Goal: Information Seeking & Learning: Check status

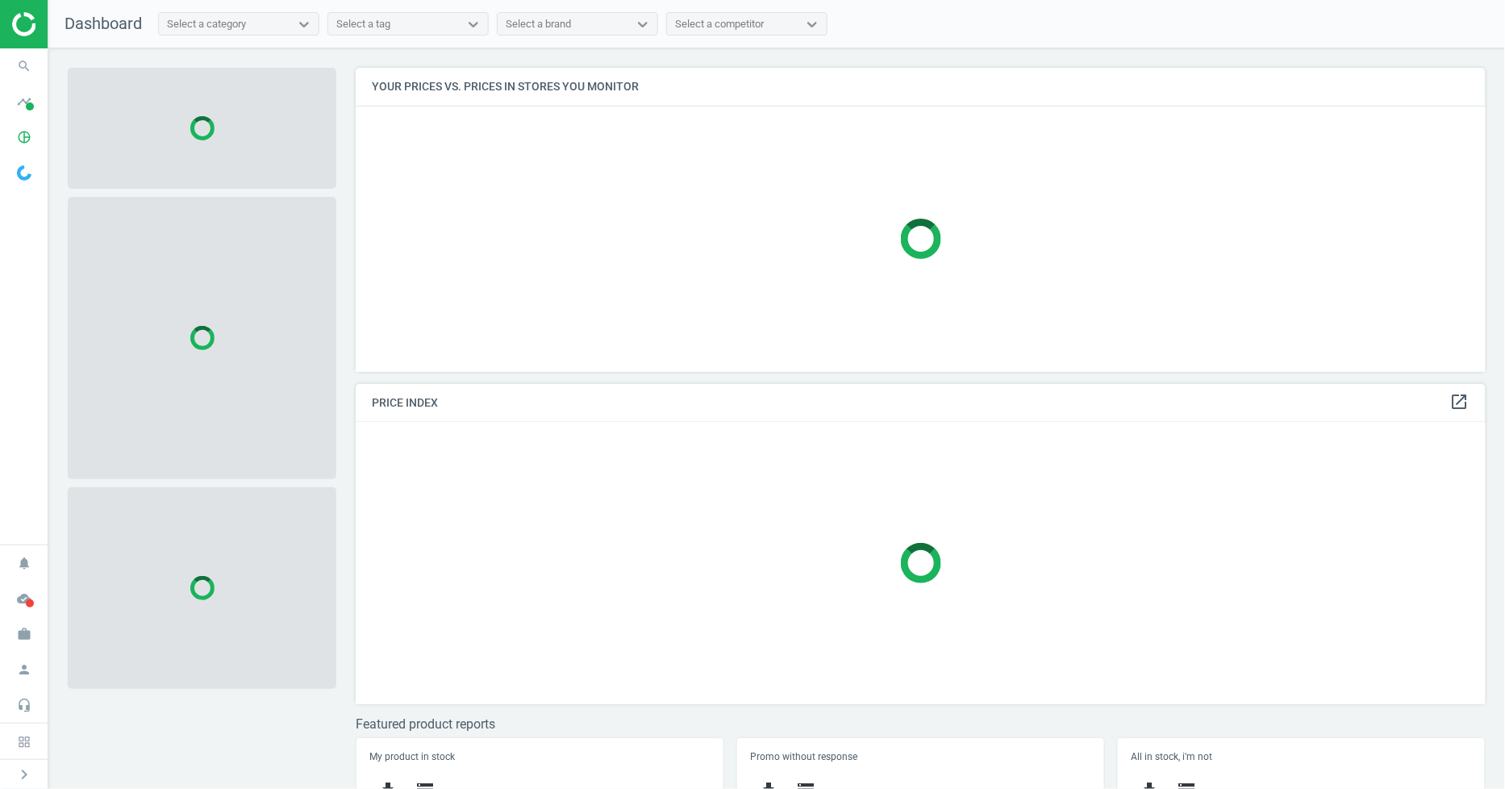
scroll to position [332, 1145]
click at [10, 73] on icon "search" at bounding box center [24, 66] width 31 height 31
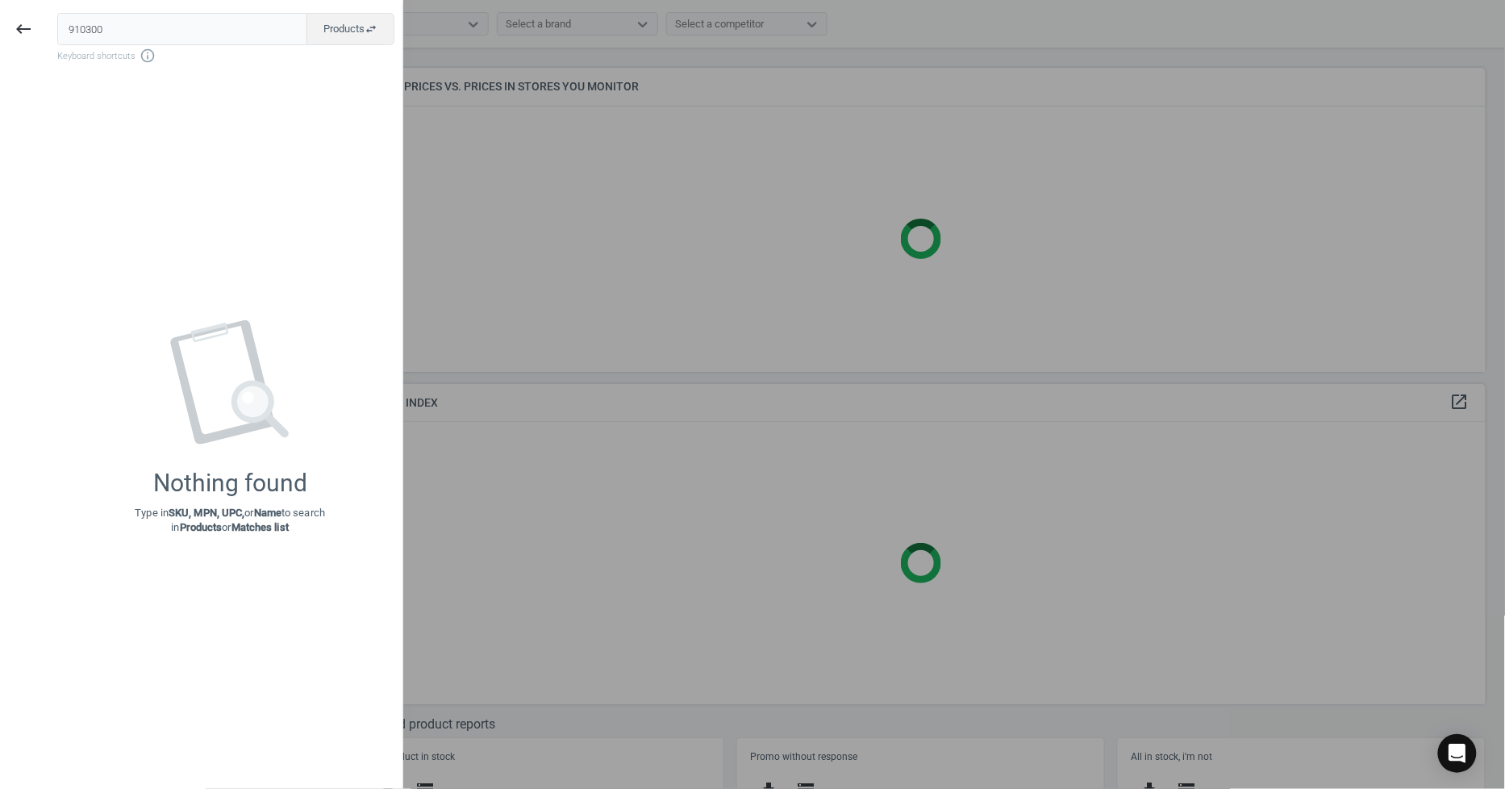
type input "910300"
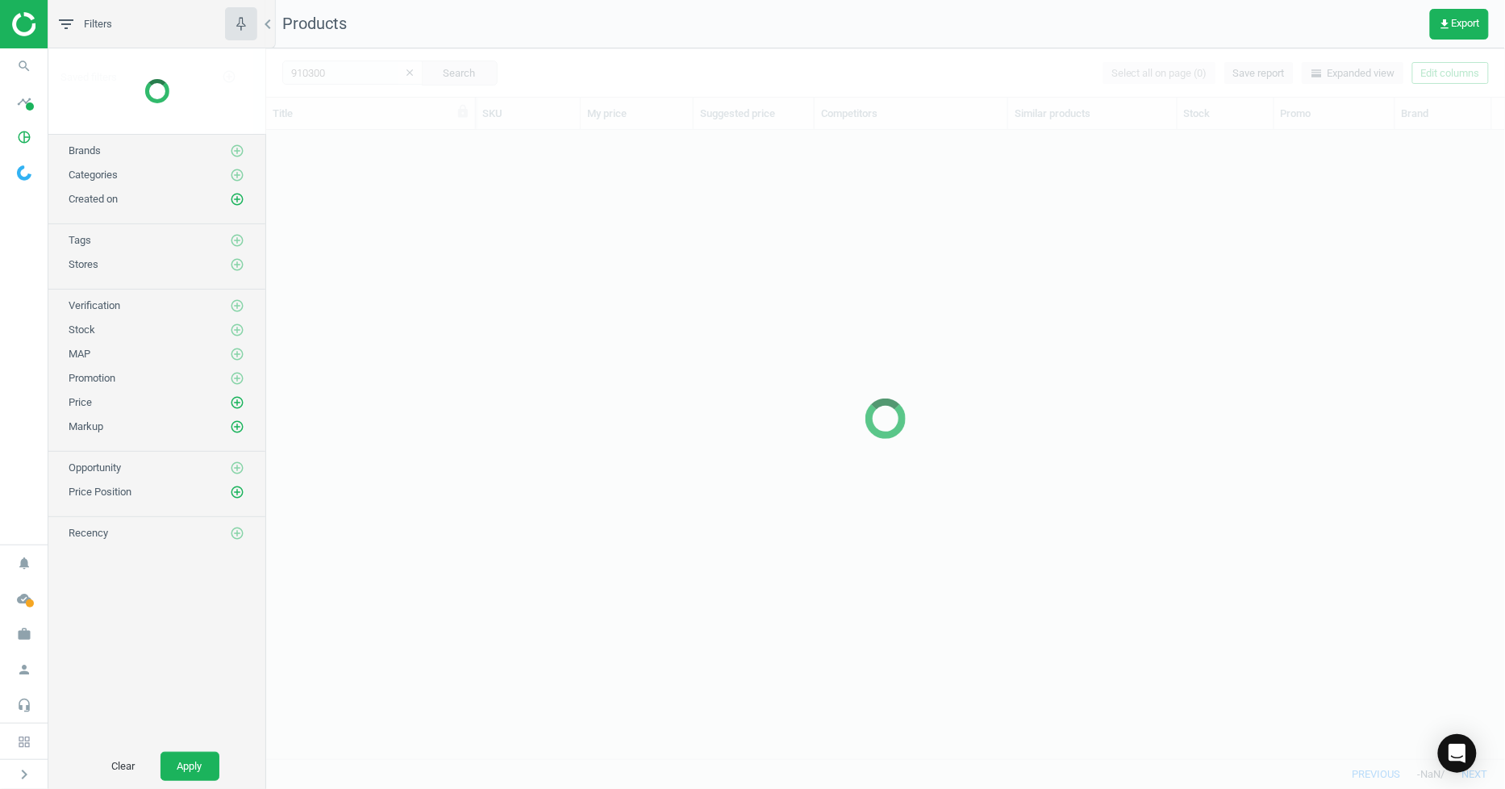
scroll to position [601, 1226]
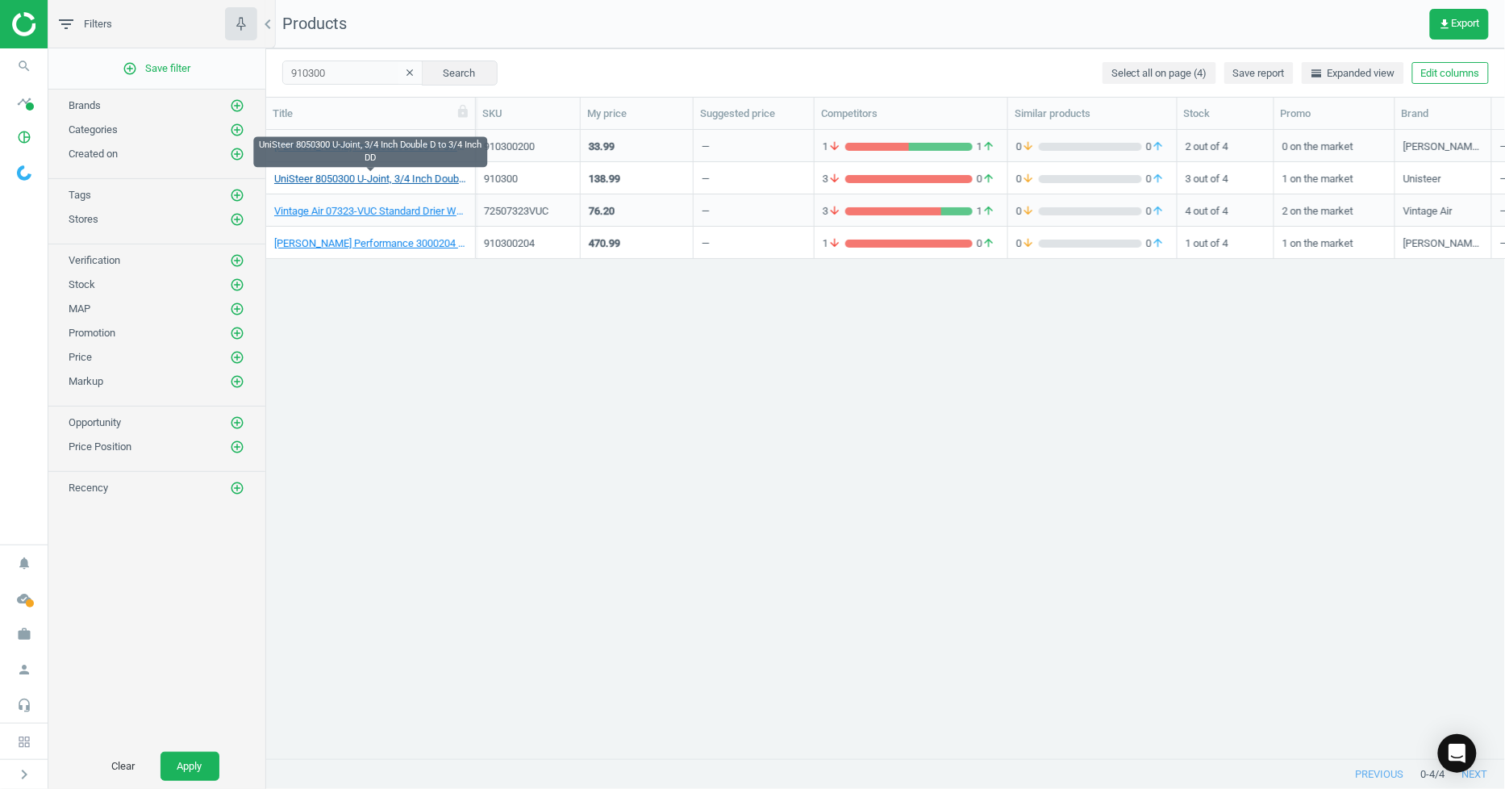
click at [339, 181] on link "UniSteer 8050300 U-Joint, 3/4 Inch Double D to 3/4 Inch DD" at bounding box center [370, 179] width 193 height 15
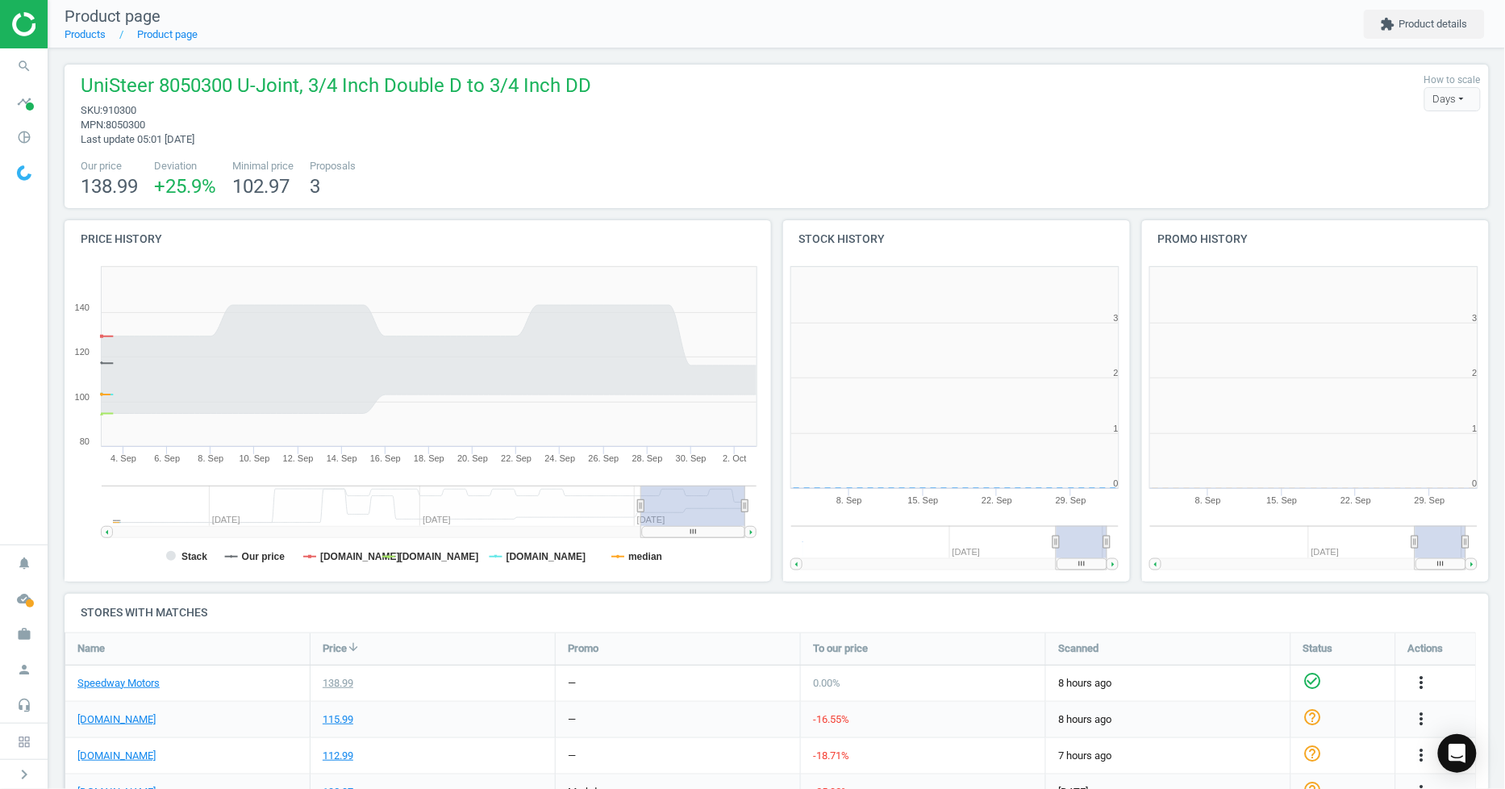
scroll to position [351, 372]
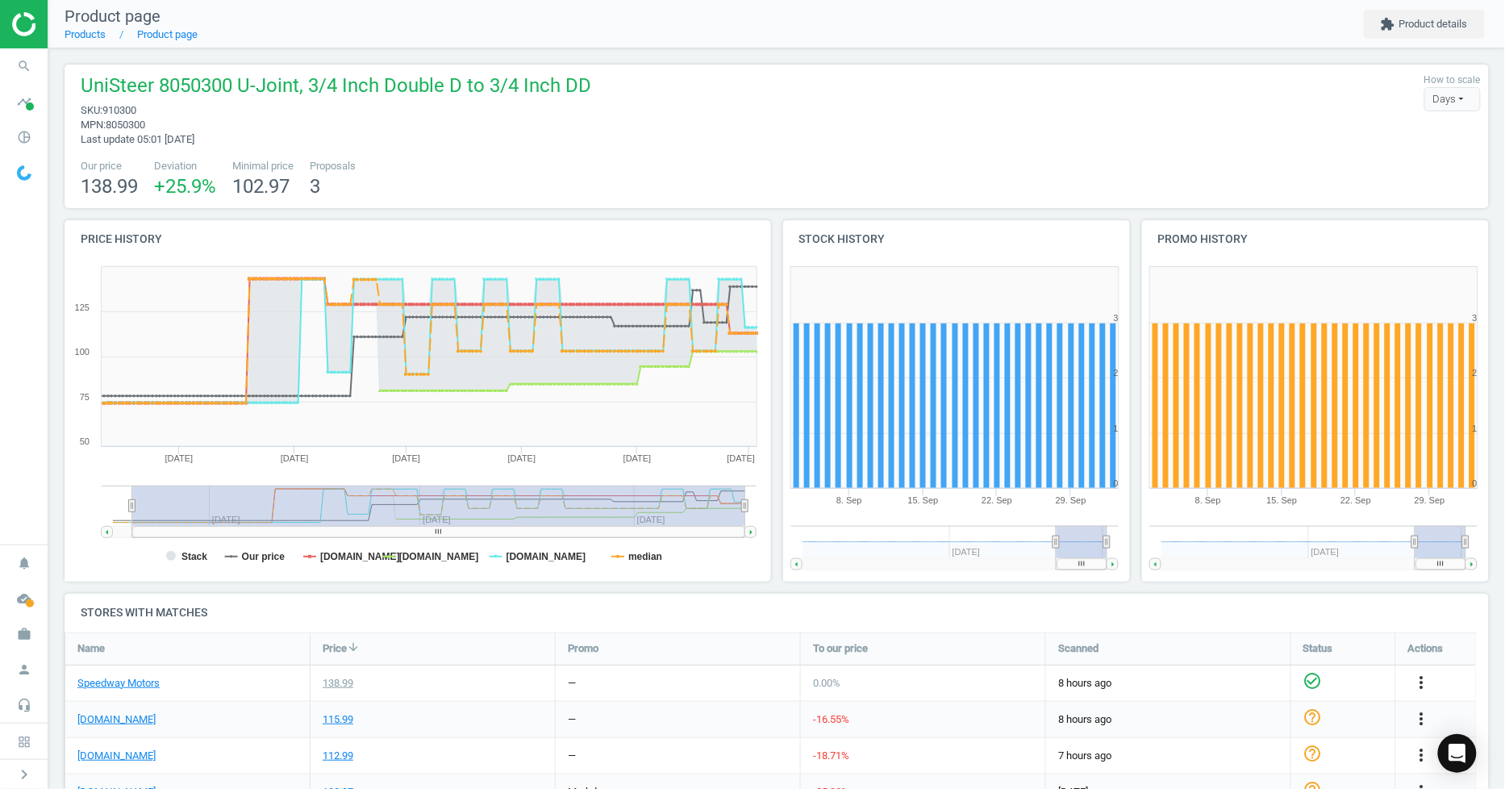
drag, startPoint x: 637, startPoint y: 504, endPoint x: 123, endPoint y: 479, distance: 515.0
click at [125, 481] on icon "Created with Highstock 6.2.0 Stack Our price [DOMAIN_NAME] [DOMAIN_NAME] [DOMAI…" at bounding box center [415, 420] width 700 height 323
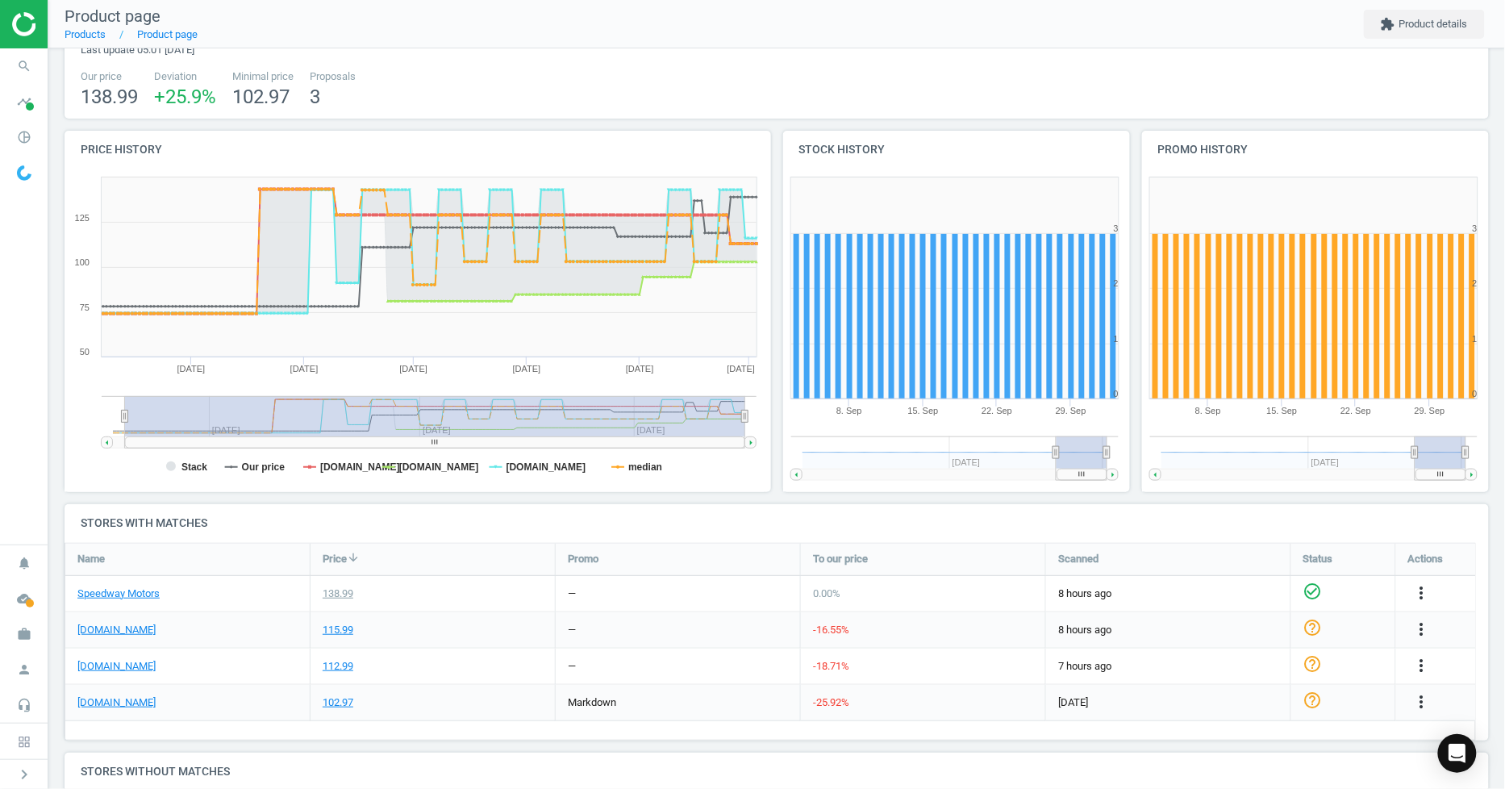
scroll to position [0, 0]
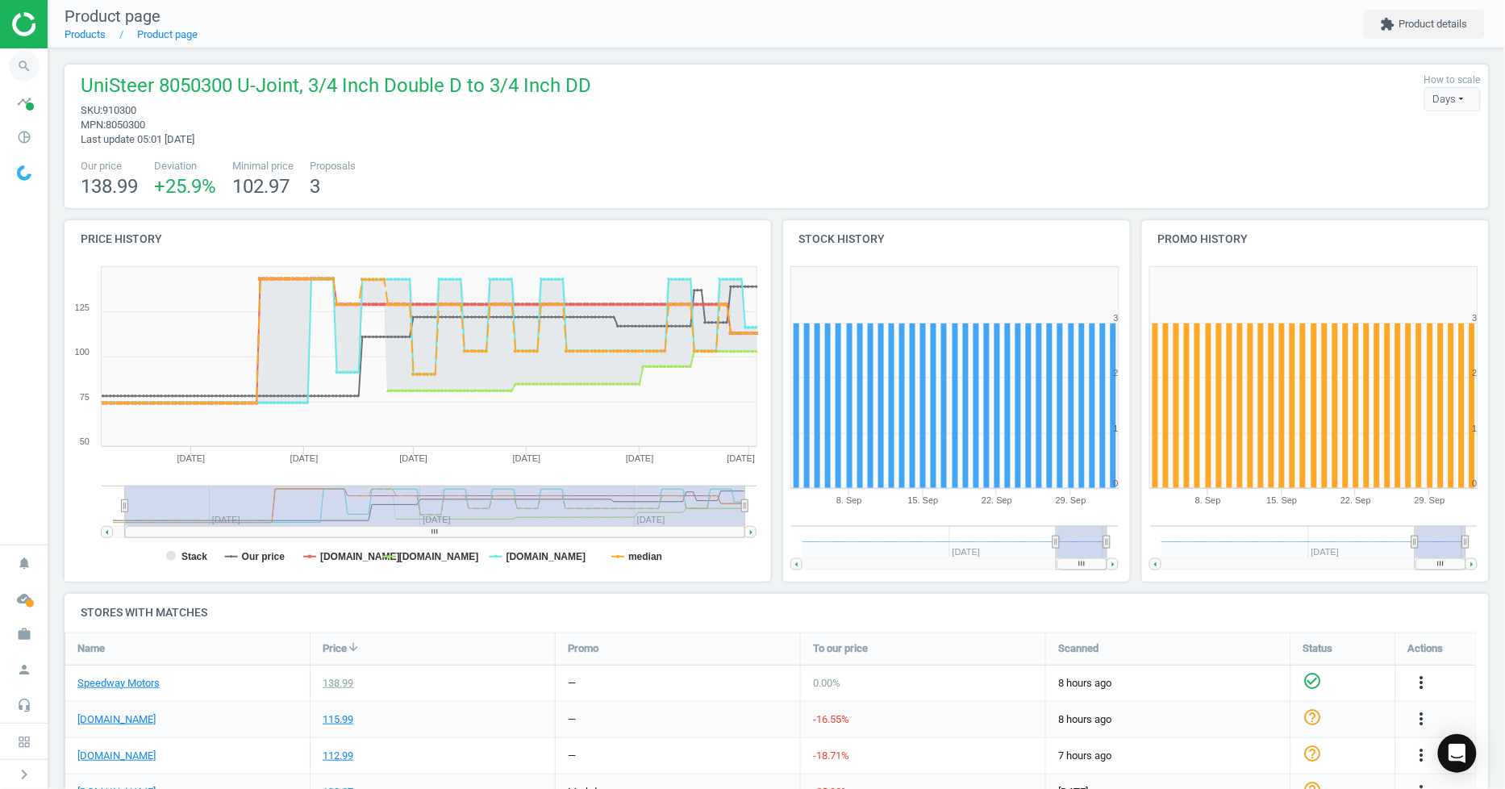
click at [27, 65] on icon "search" at bounding box center [24, 66] width 31 height 31
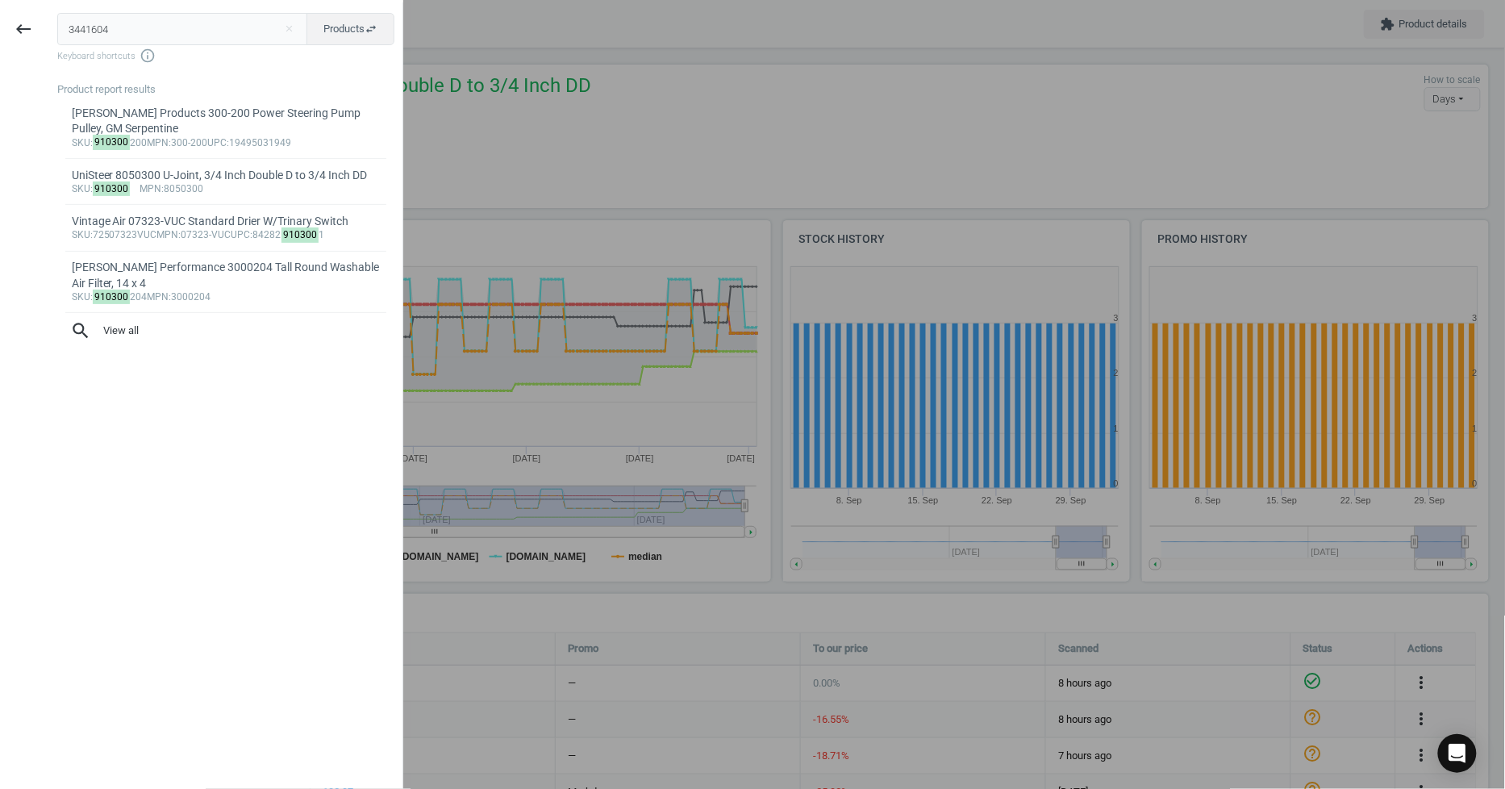
type input "3441604"
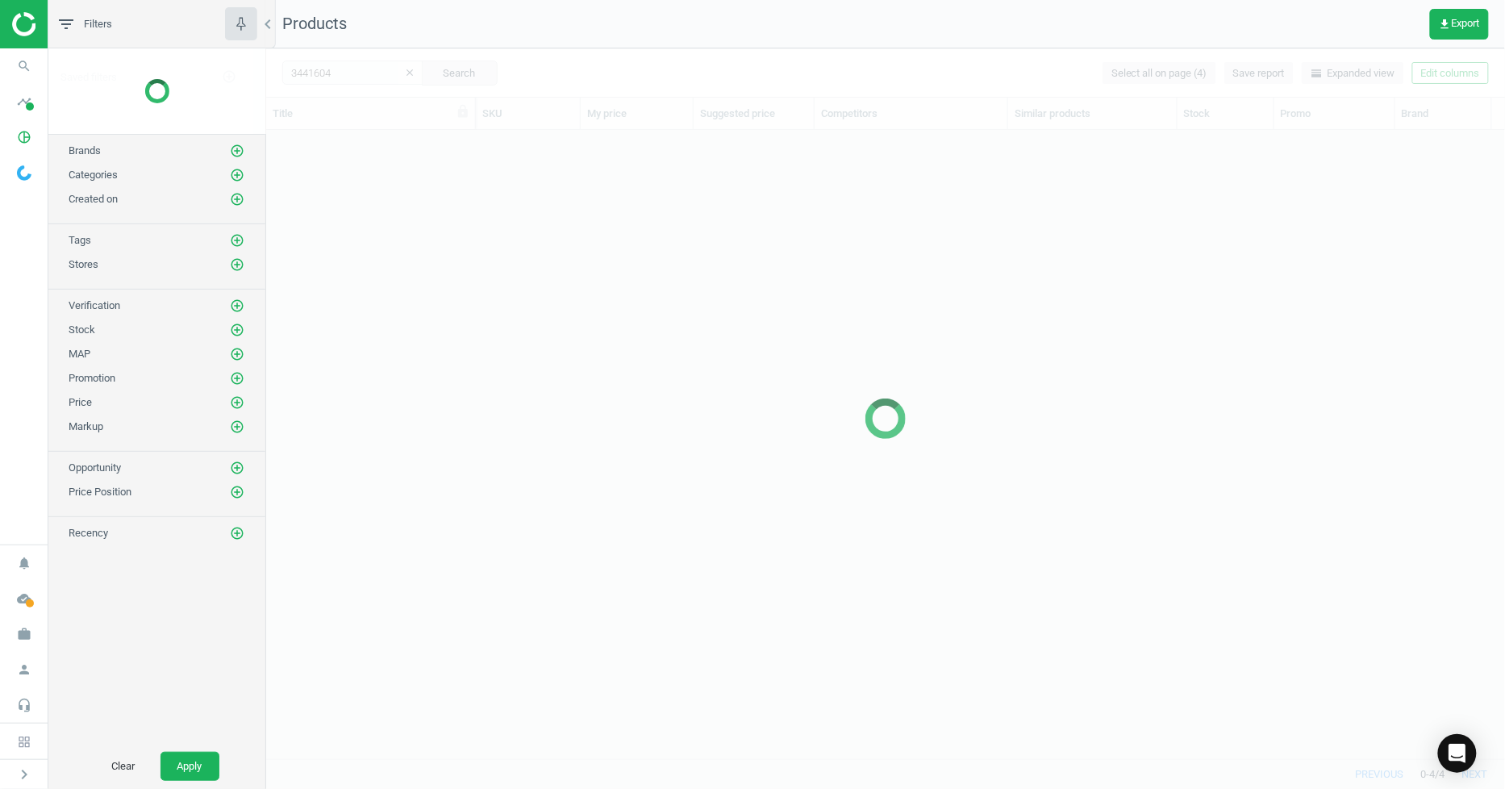
scroll to position [601, 1226]
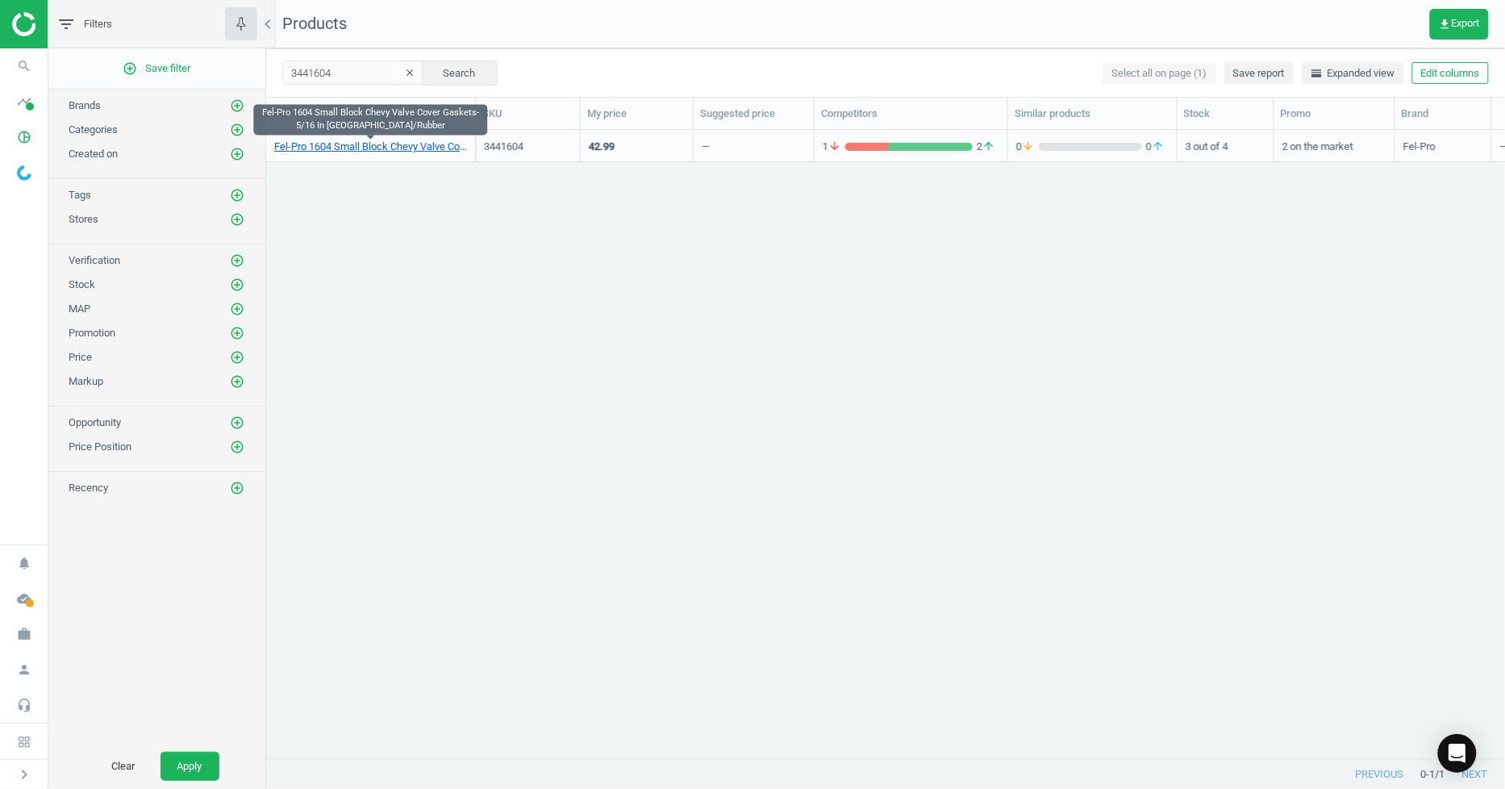
click at [328, 143] on link "Fel-Pro 1604 Small Block Chevy Valve Cover Gaskets-5/16 In [GEOGRAPHIC_DATA]/Ru…" at bounding box center [370, 146] width 193 height 15
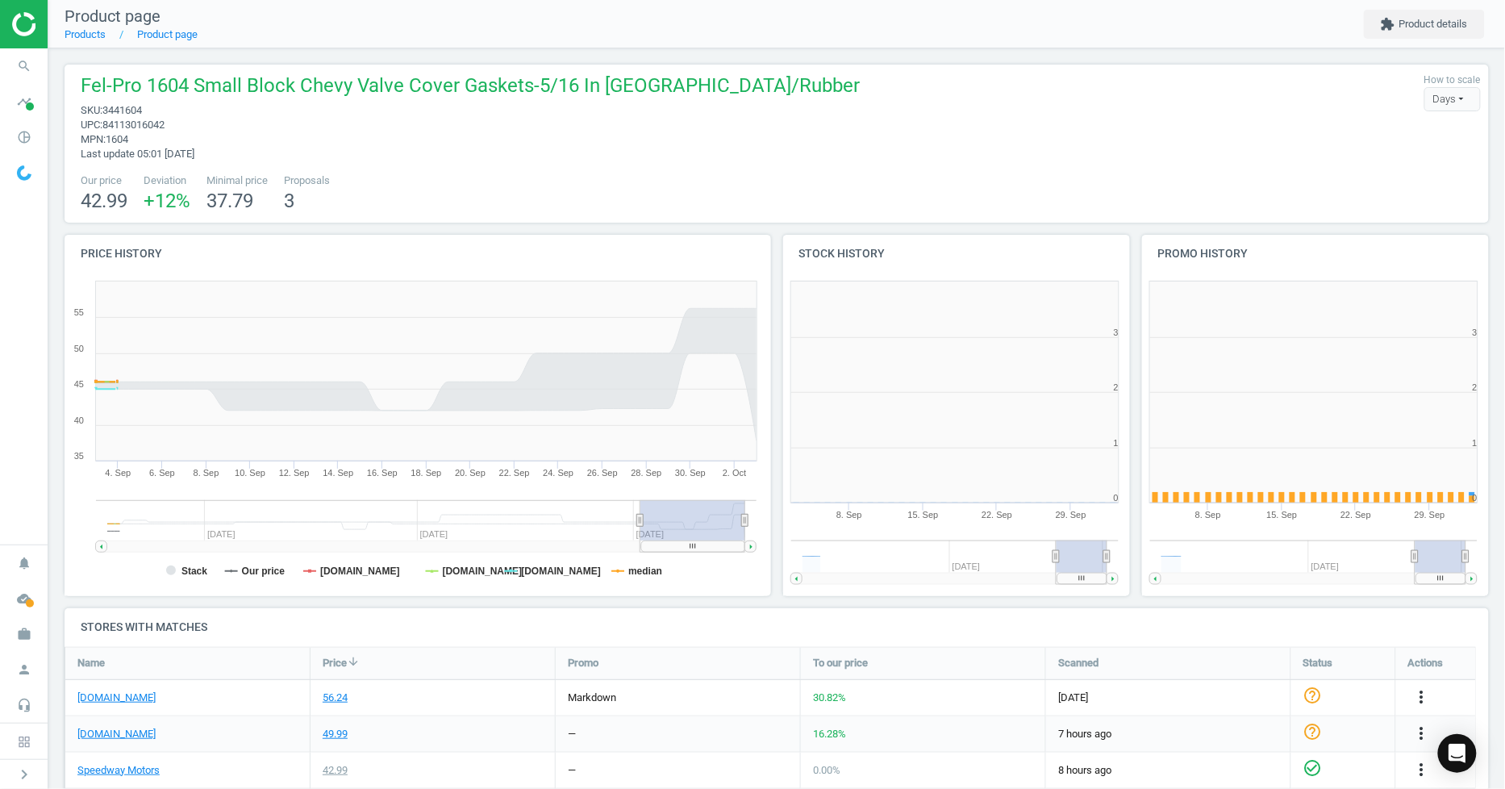
scroll to position [351, 372]
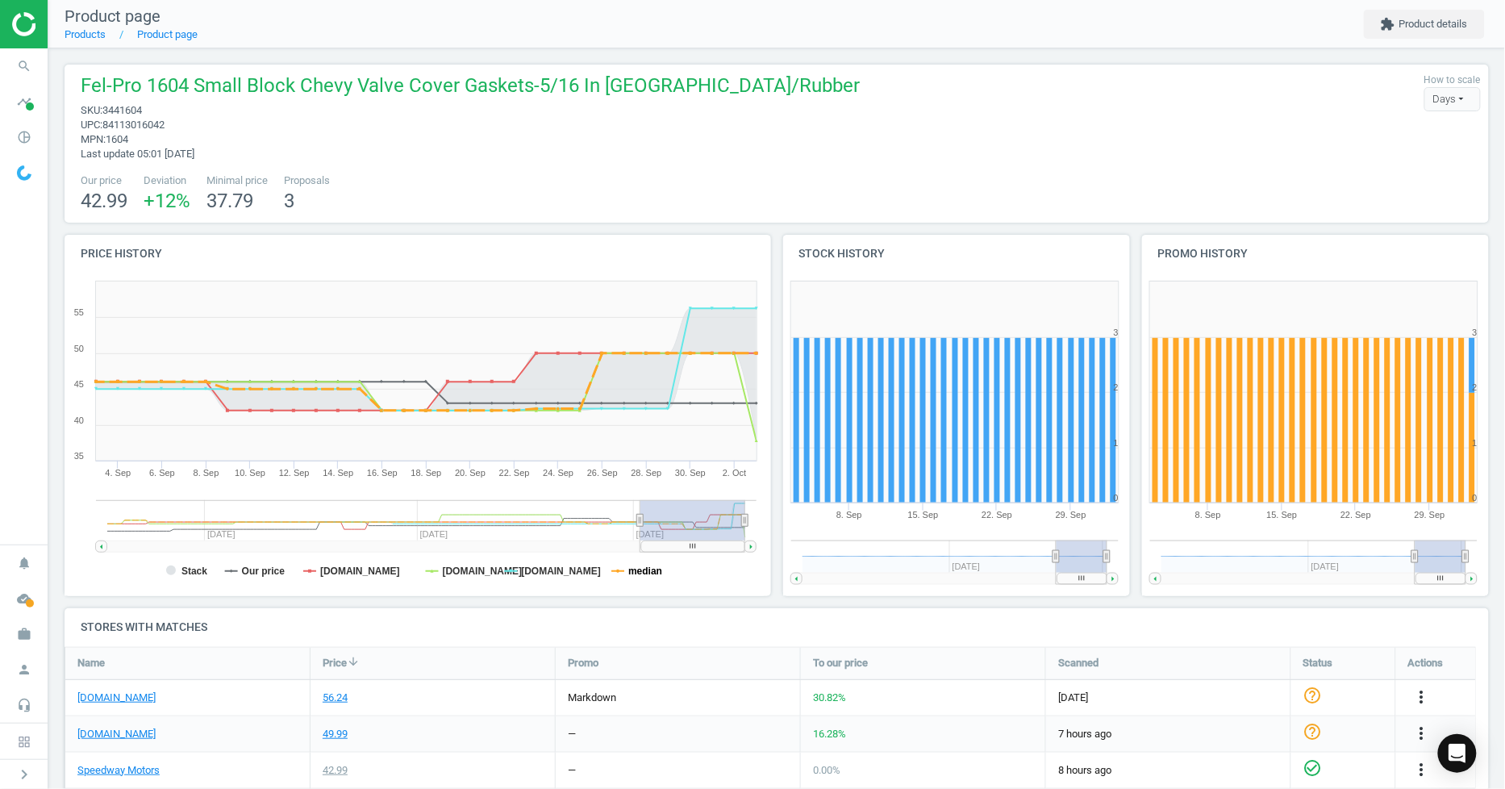
click at [631, 568] on tspan "median" at bounding box center [645, 570] width 34 height 11
click at [642, 570] on tspan "median" at bounding box center [645, 570] width 34 height 11
click at [194, 570] on tspan "Stack" at bounding box center [194, 570] width 26 height 11
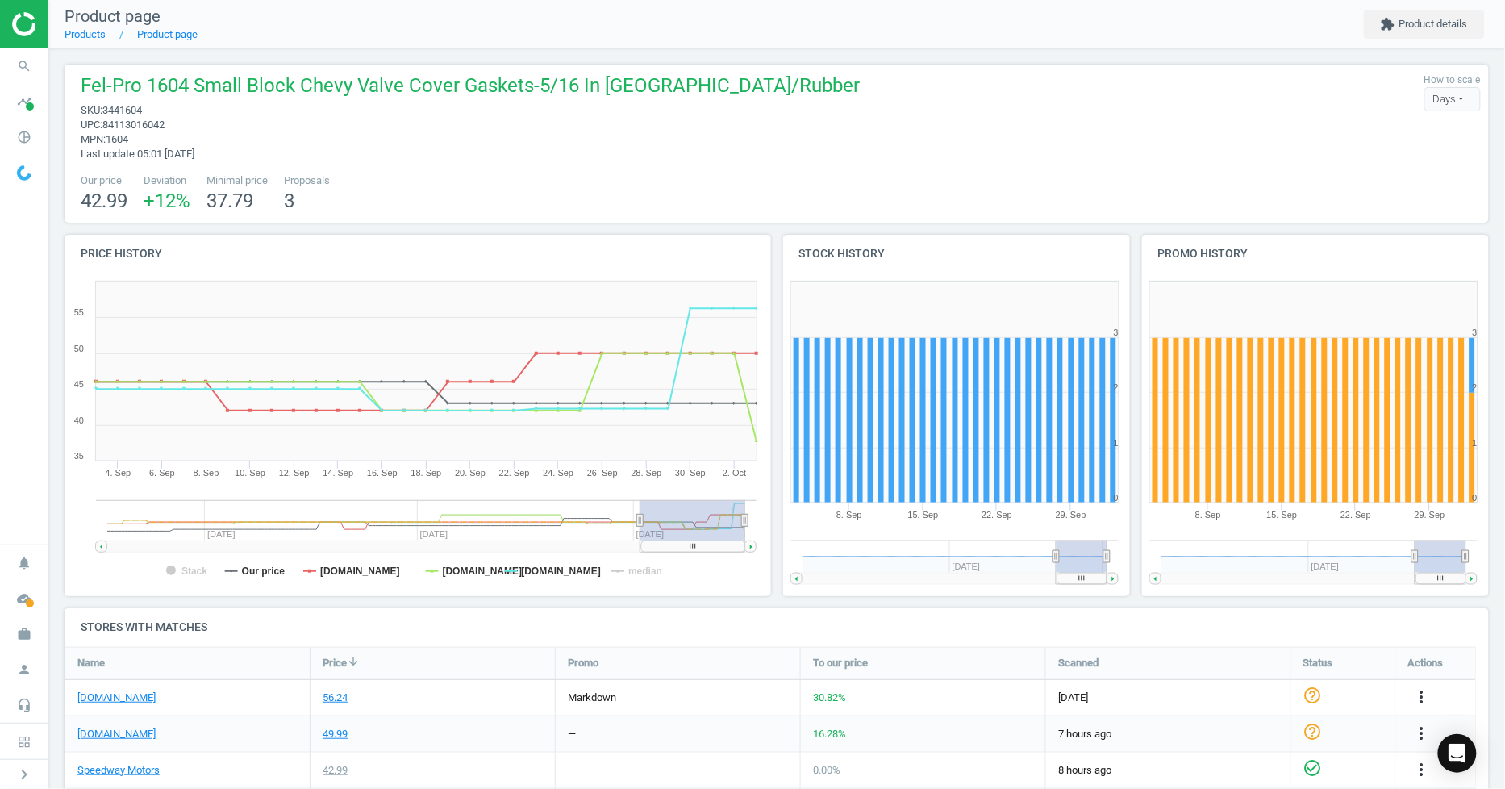
click at [237, 569] on rect at bounding box center [415, 434] width 700 height 323
click at [258, 576] on tspan "Our price" at bounding box center [264, 570] width 44 height 11
click at [20, 69] on icon "search" at bounding box center [24, 66] width 31 height 31
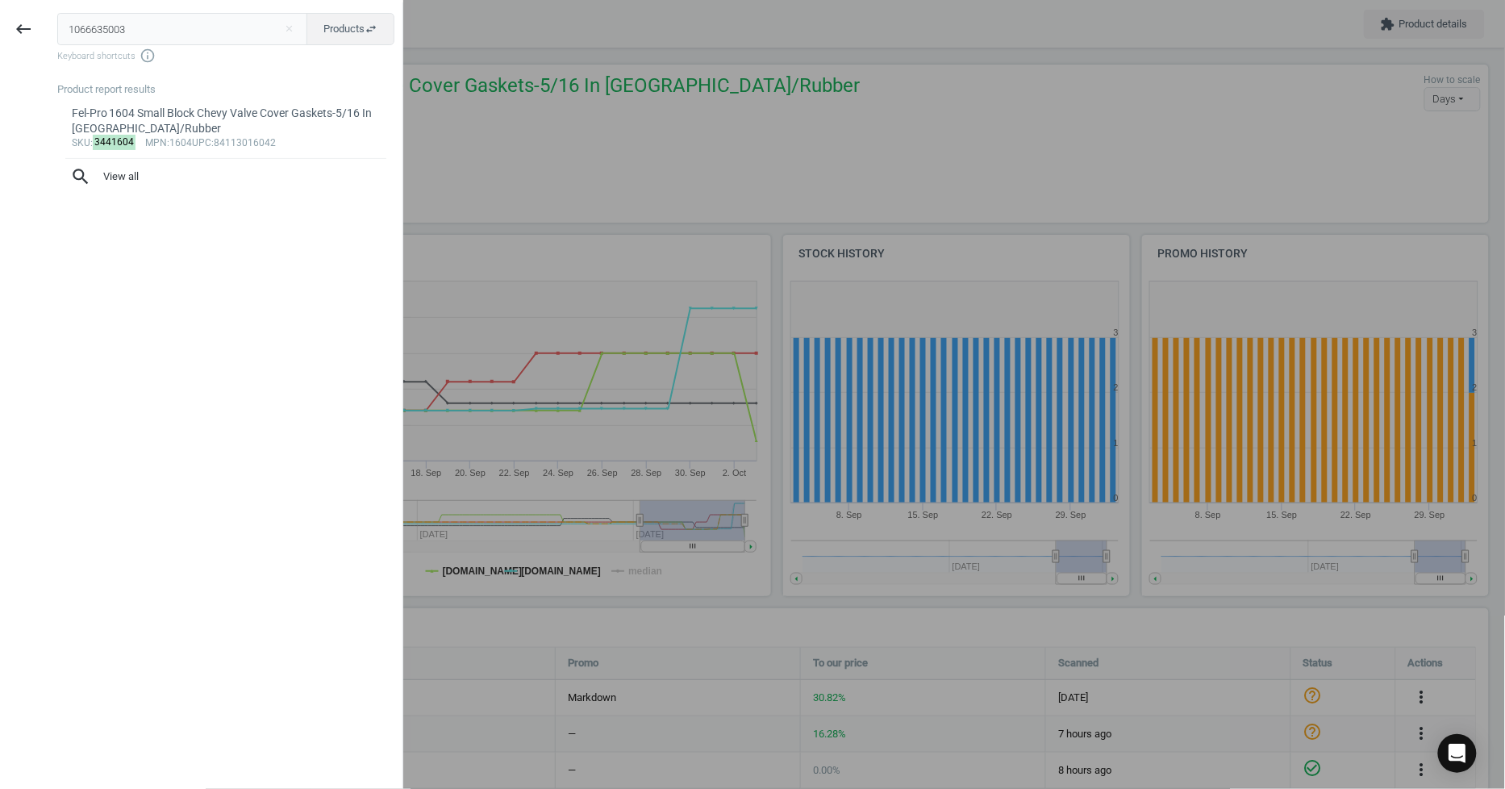
type input "1066635003"
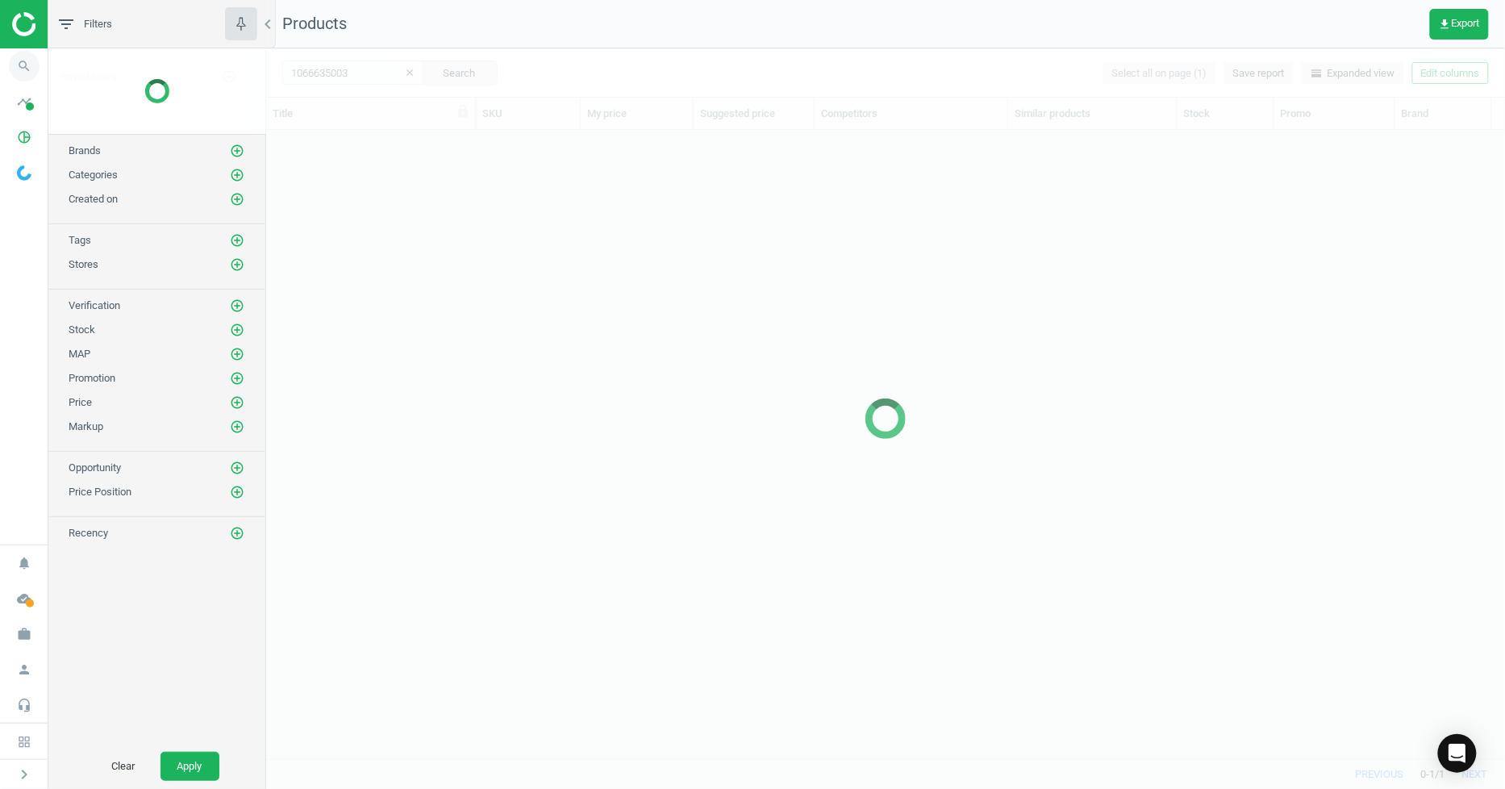
scroll to position [601, 1226]
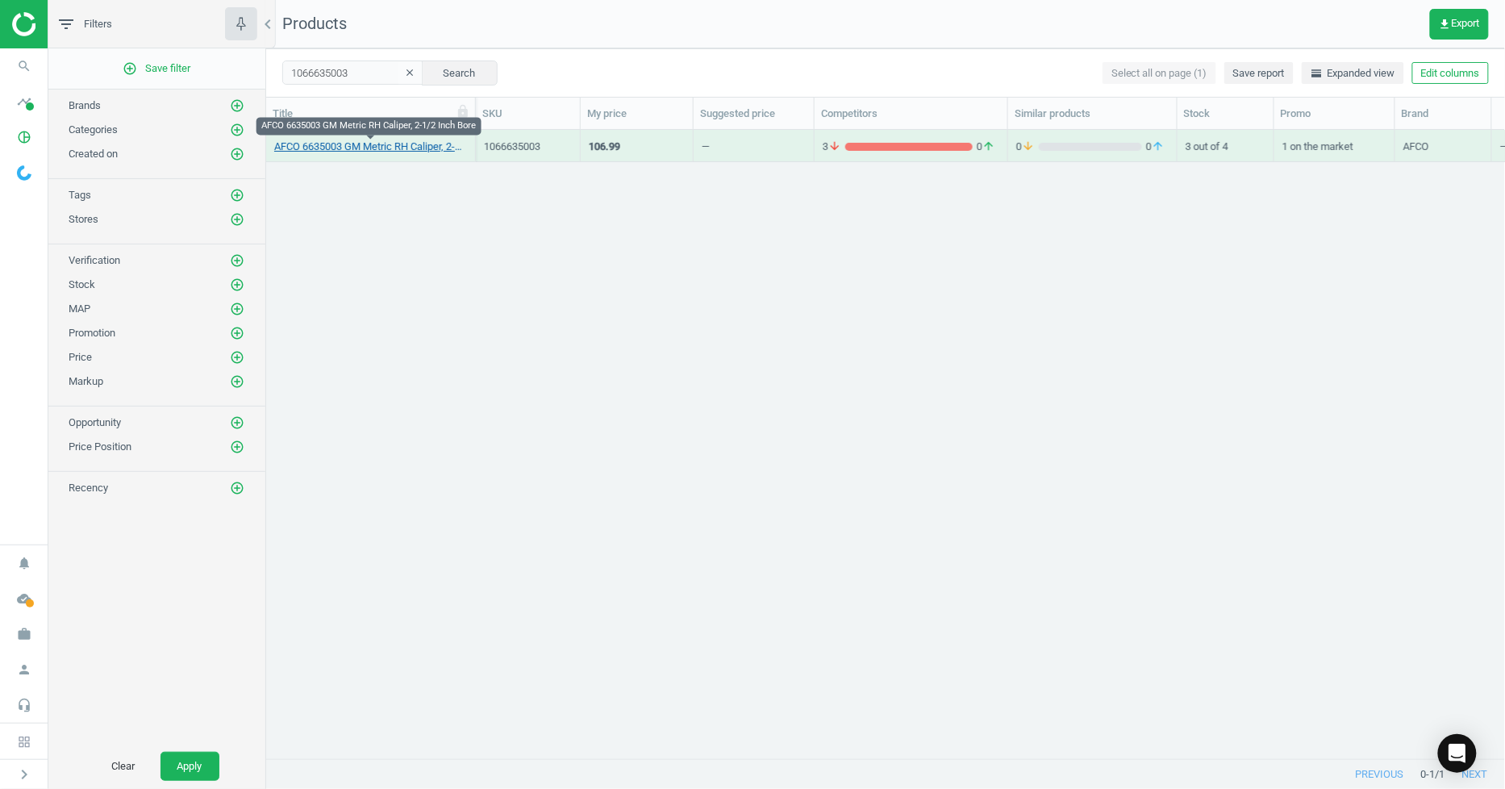
click at [345, 150] on link "AFCO 6635003 GM Metric RH Caliper, 2-1/2 Inch Bore" at bounding box center [370, 146] width 193 height 15
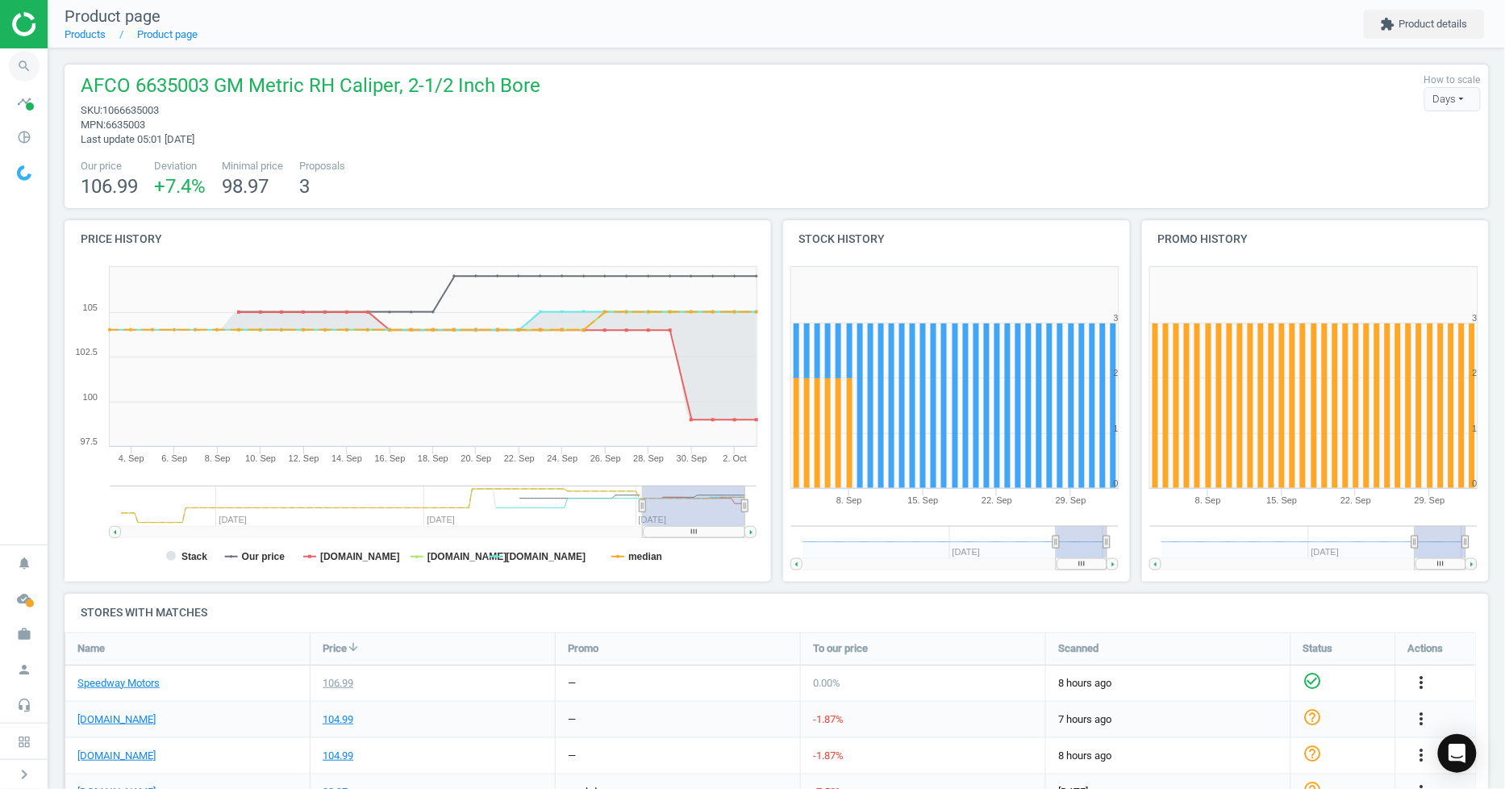
click at [0, 57] on span "search" at bounding box center [24, 65] width 48 height 35
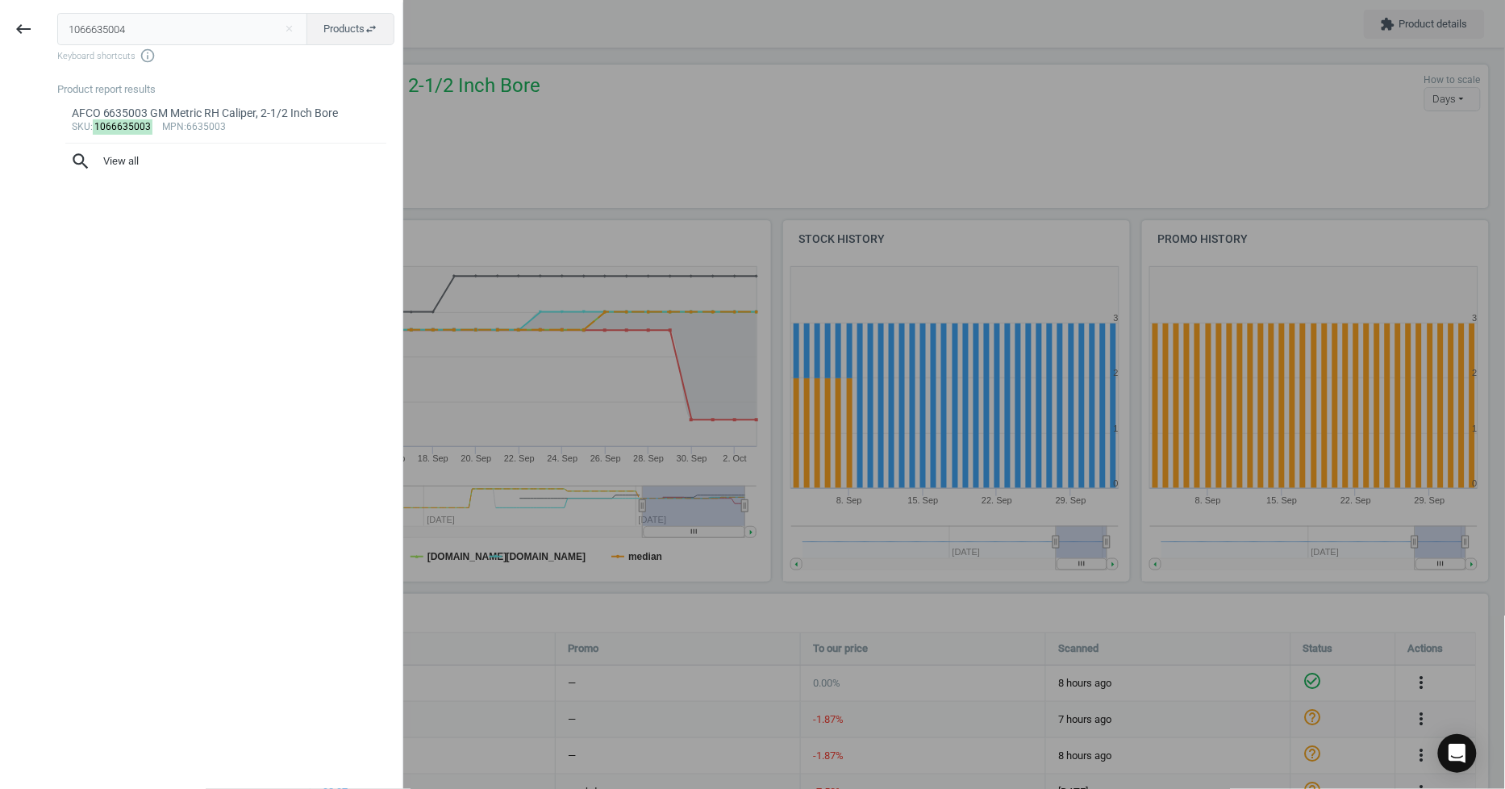
type input "1066635004"
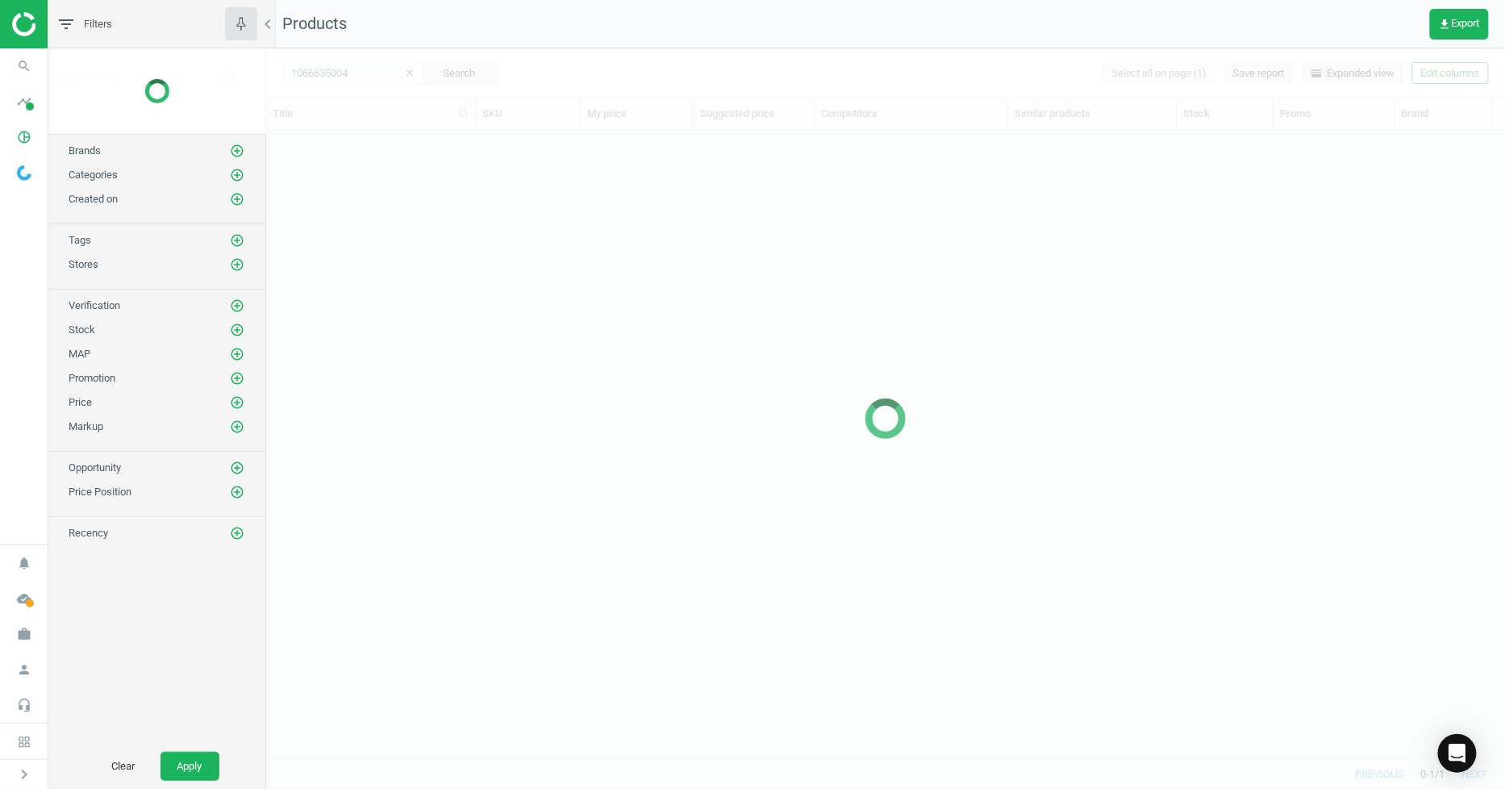
scroll to position [601, 1226]
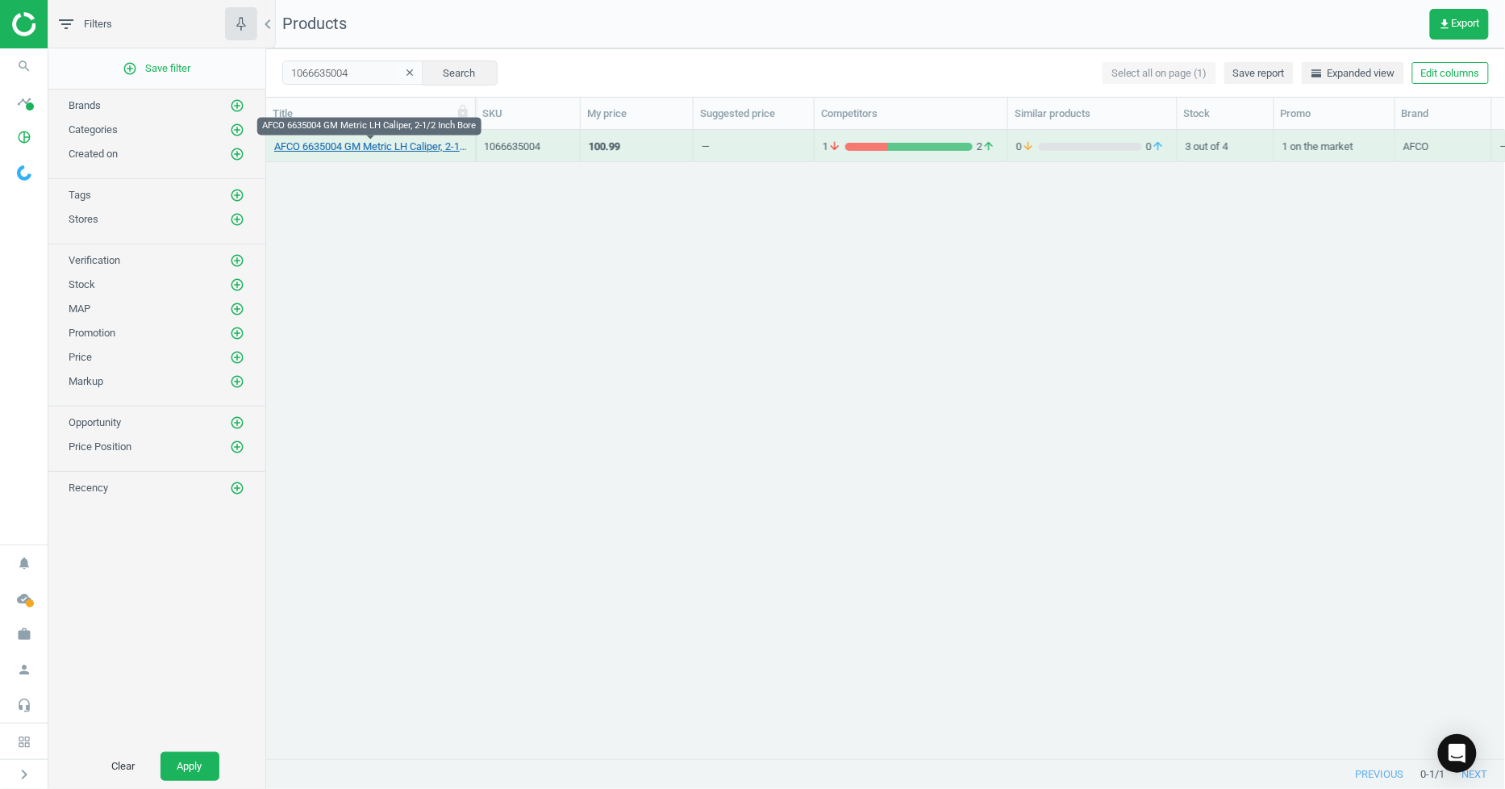
click at [450, 152] on link "AFCO 6635004 GM Metric LH Caliper, 2-1/2 Inch Bore" at bounding box center [370, 146] width 193 height 15
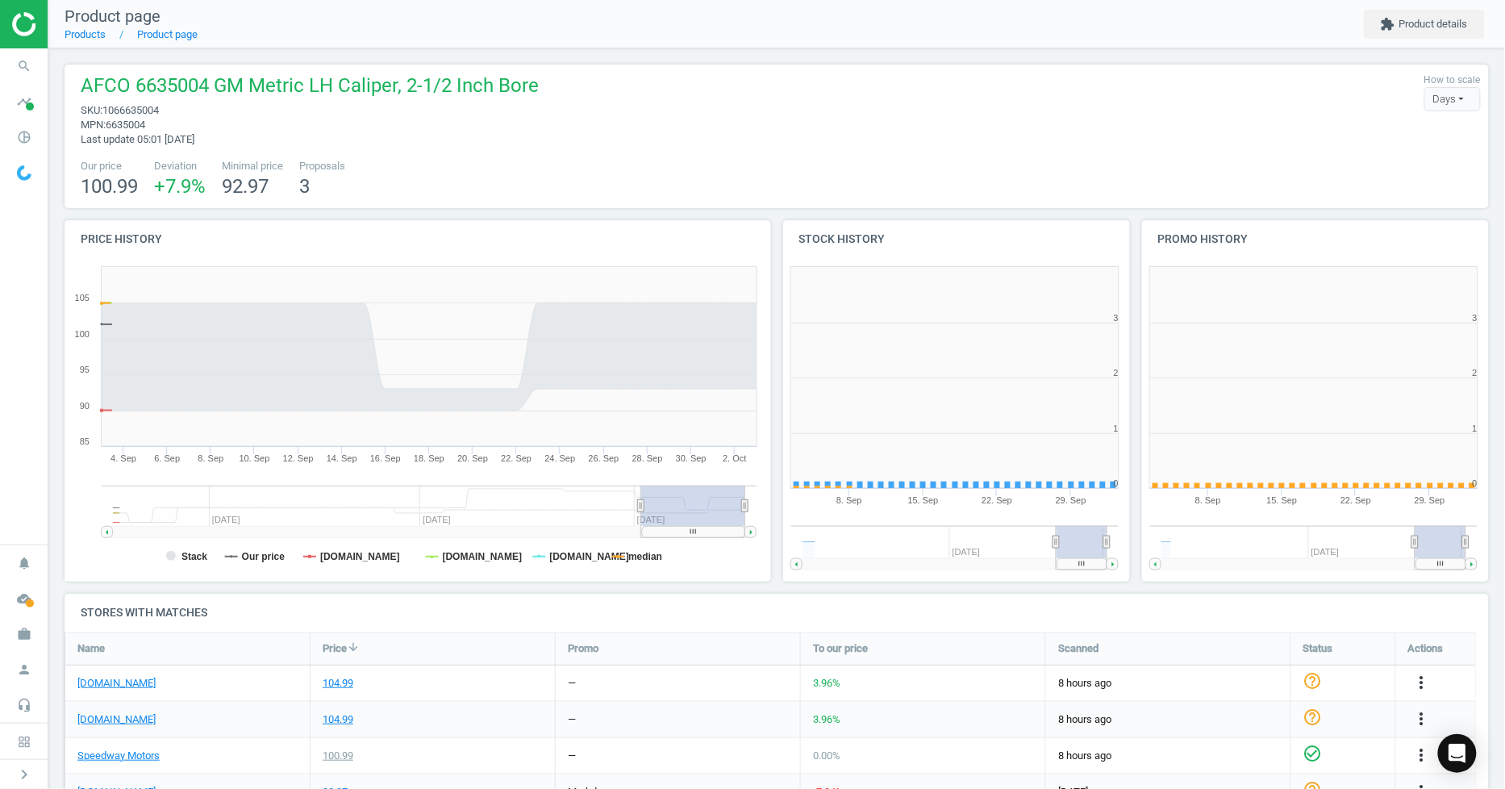
scroll to position [351, 372]
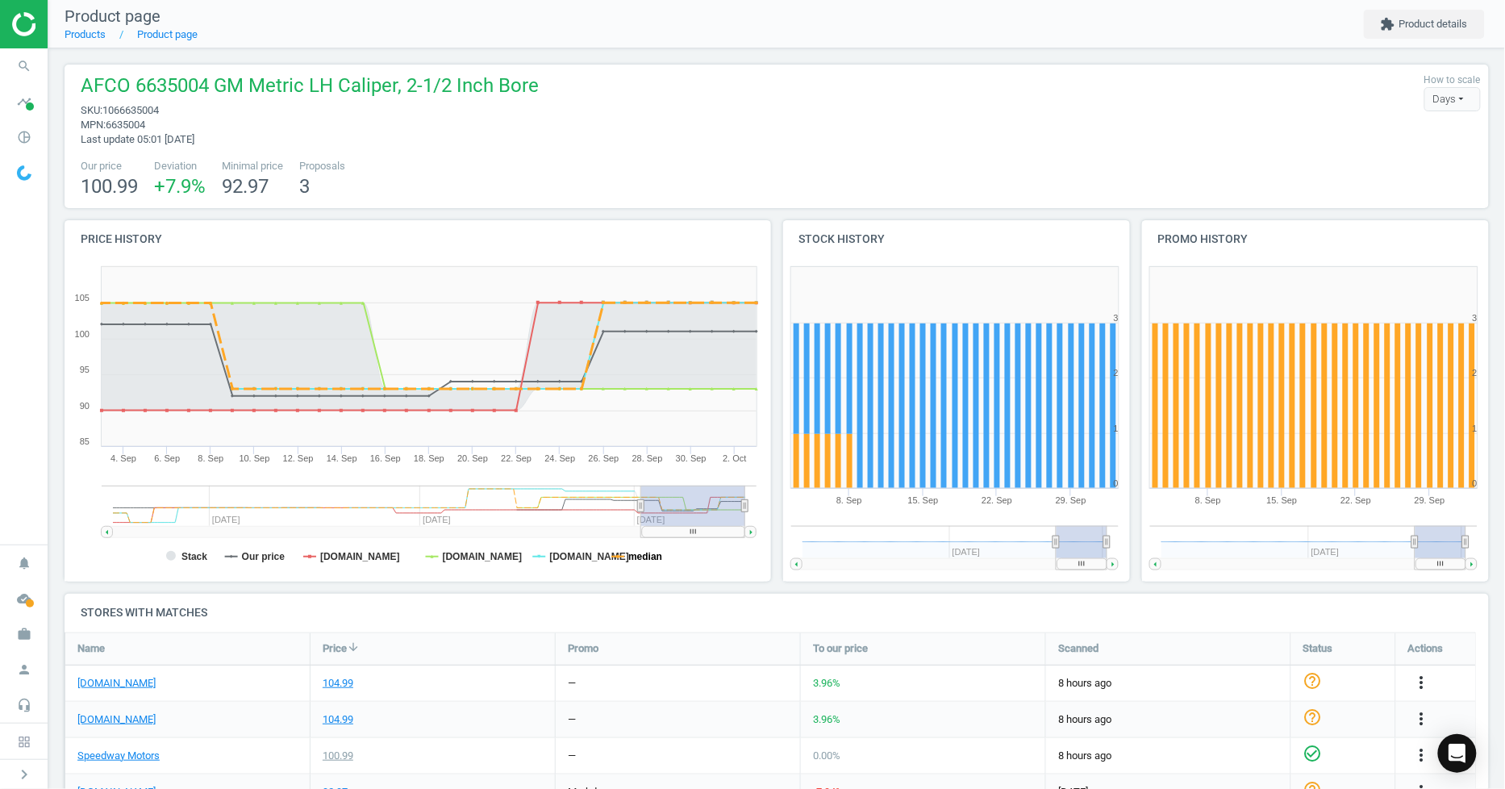
click at [630, 559] on tspan "median" at bounding box center [645, 556] width 34 height 11
click at [197, 555] on tspan "Stack" at bounding box center [194, 556] width 26 height 11
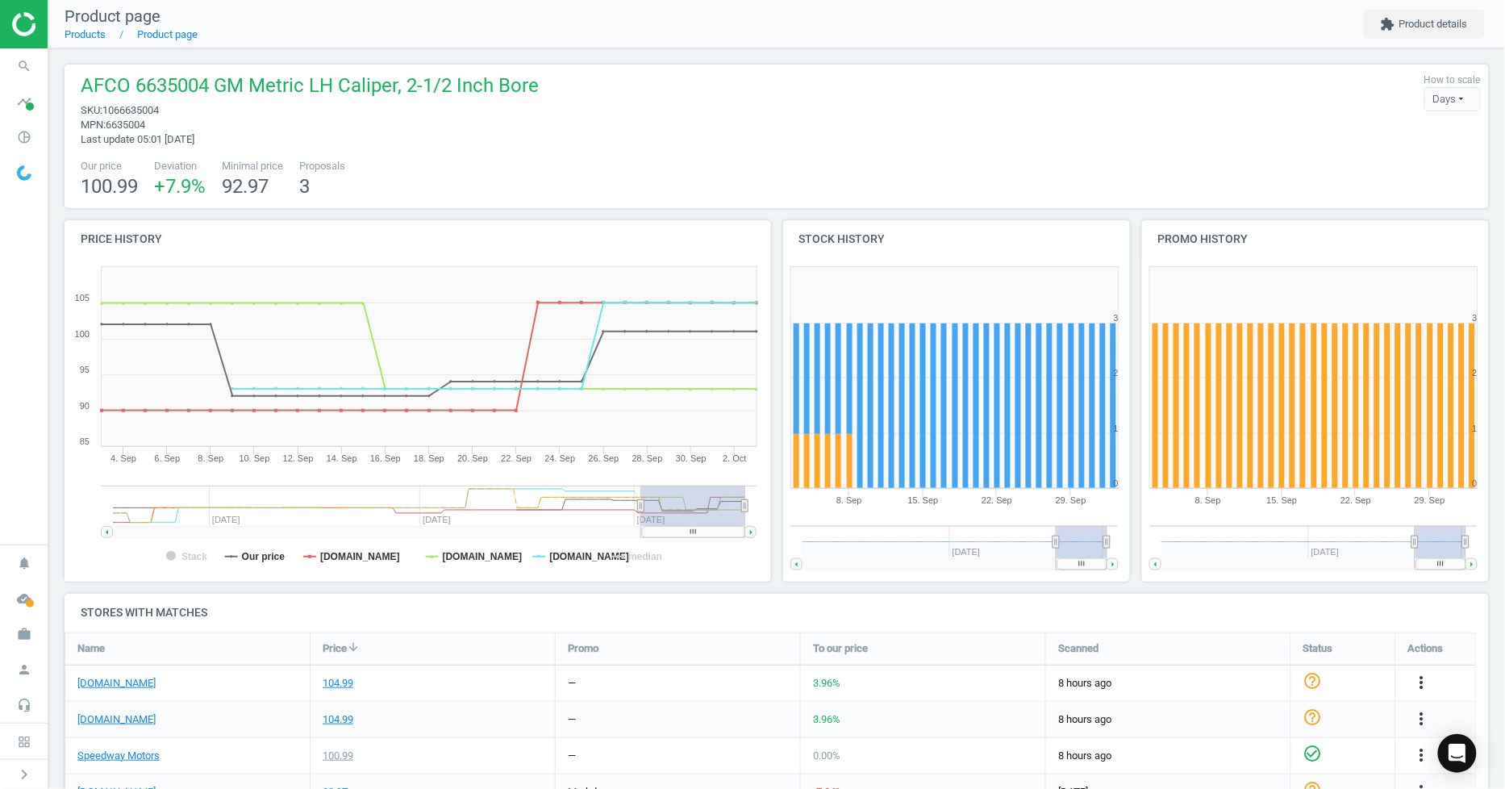
click at [197, 555] on tspan "Stack" at bounding box center [194, 556] width 26 height 11
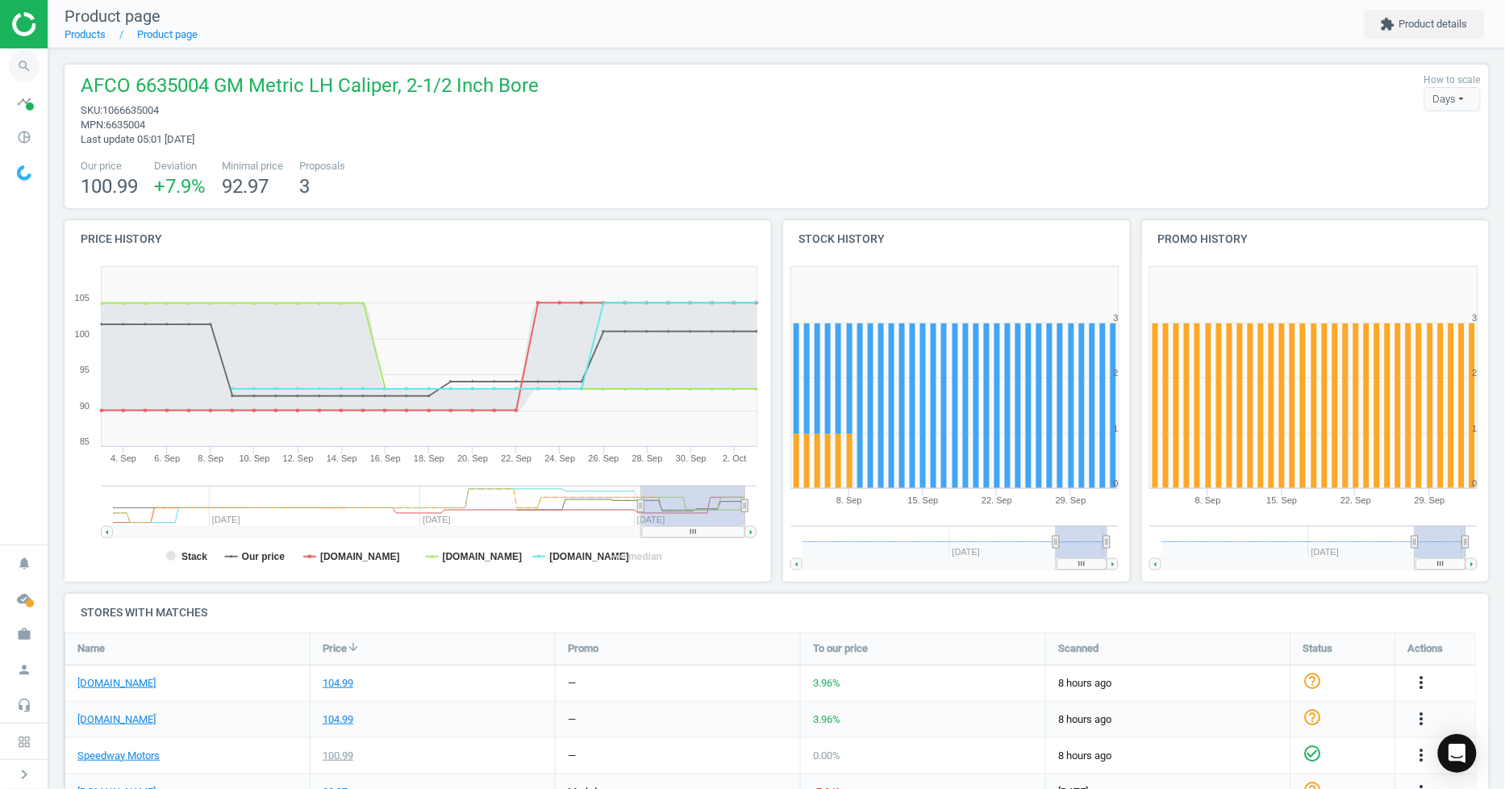
click at [14, 65] on icon "search" at bounding box center [24, 66] width 31 height 31
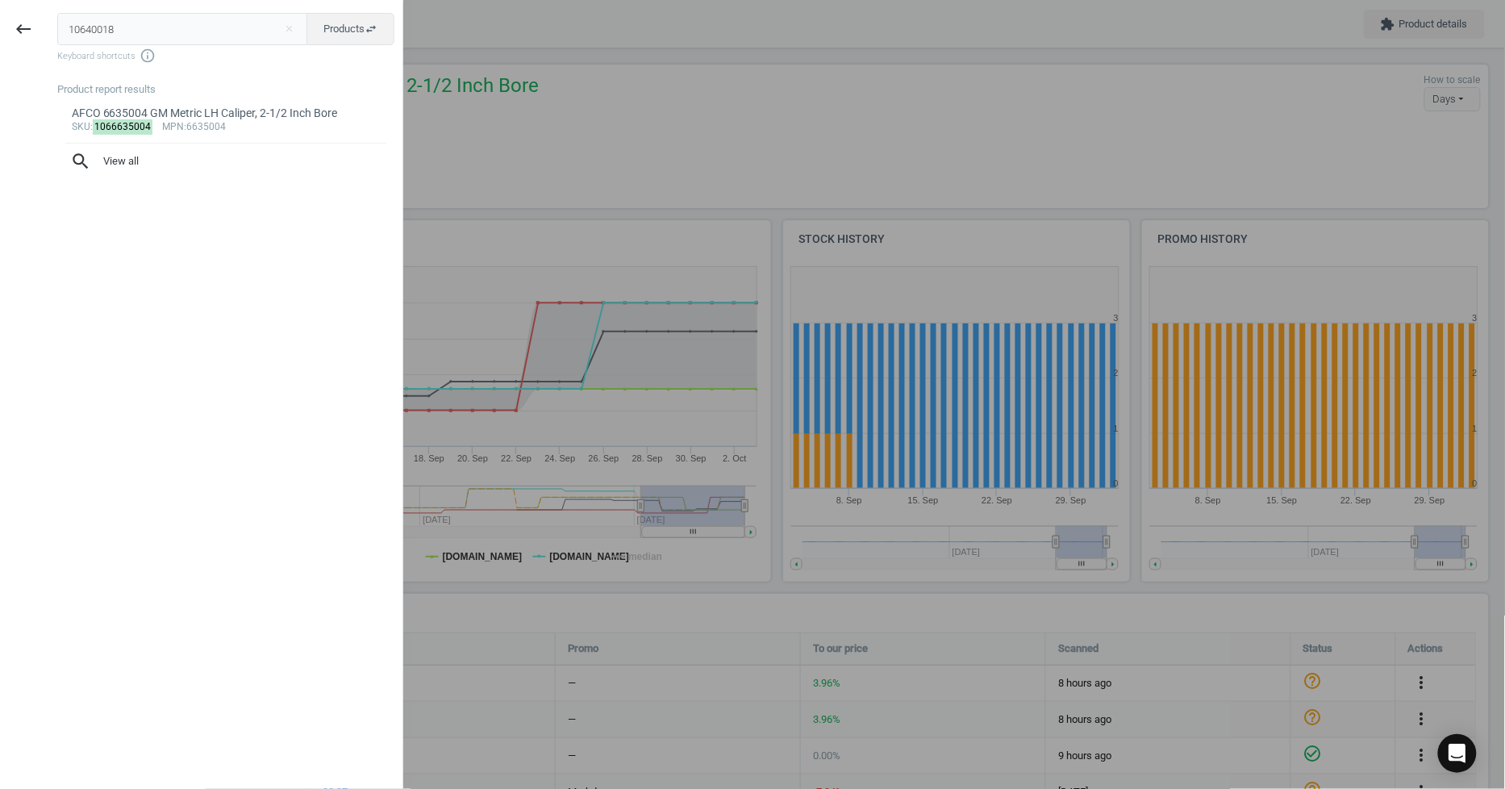
type input "10640018"
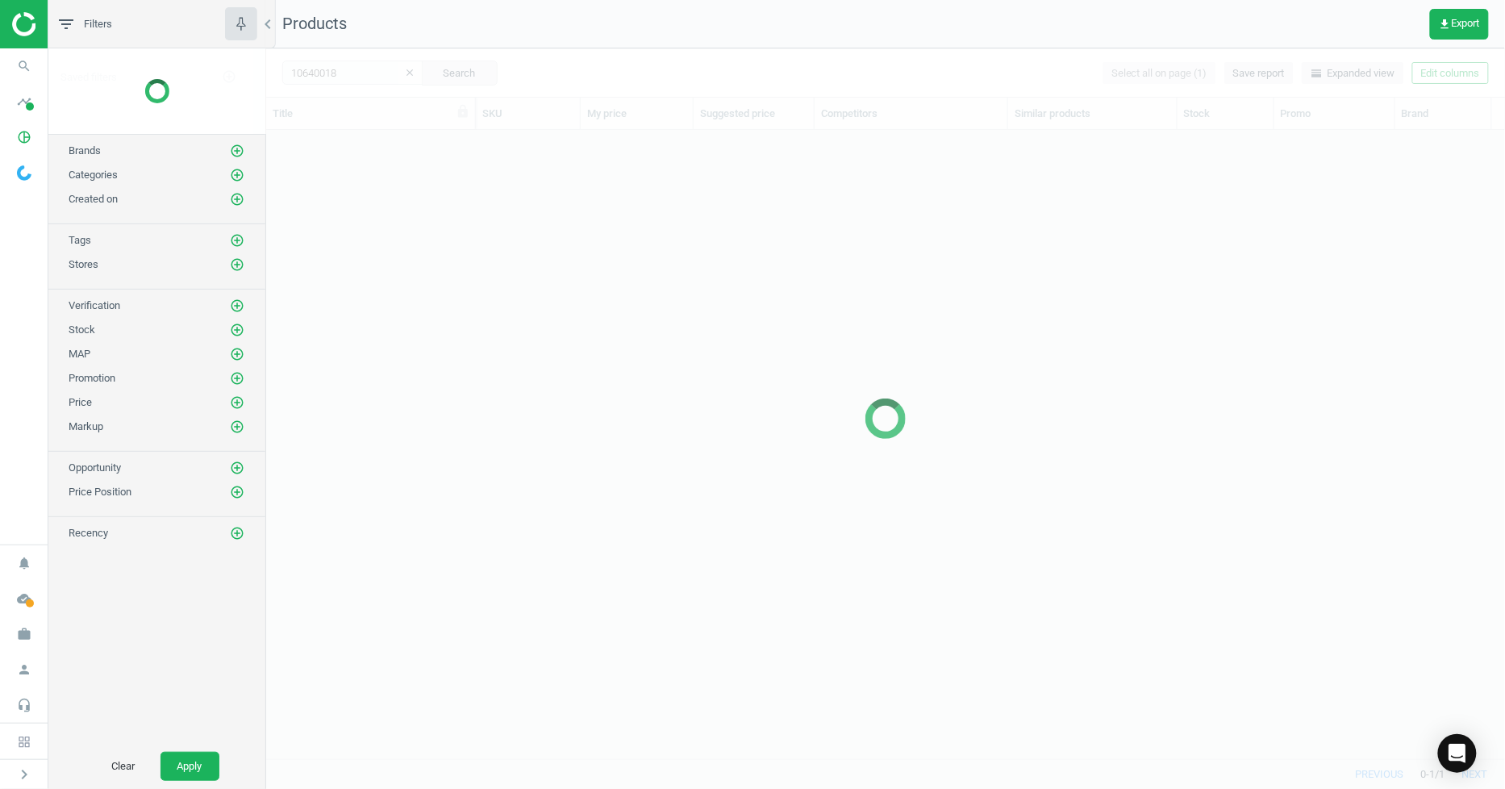
scroll to position [601, 1226]
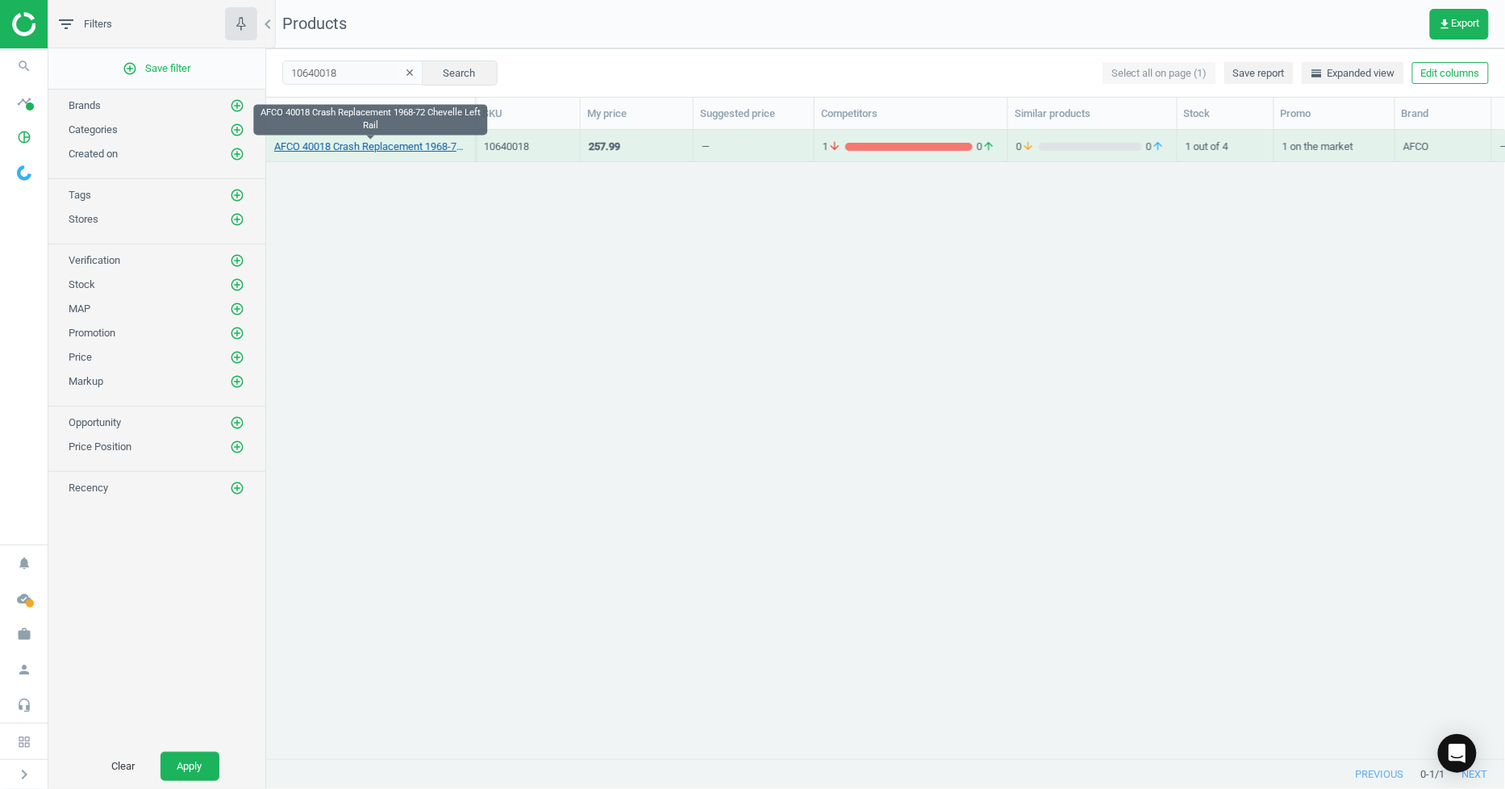
click at [414, 149] on link "AFCO 40018 Crash Replacement 1968-72 Chevelle Left Rail" at bounding box center [370, 146] width 193 height 15
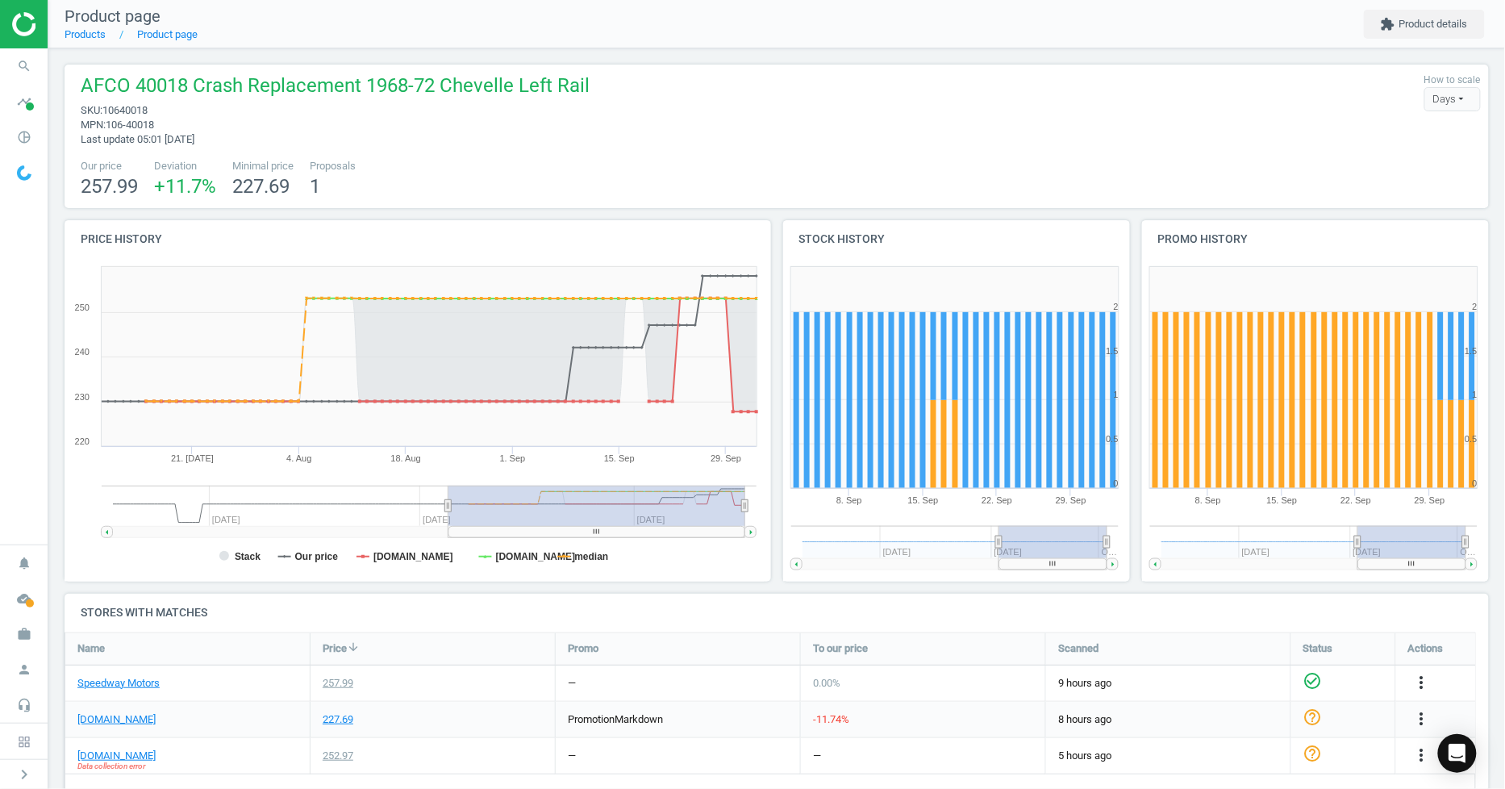
drag, startPoint x: 637, startPoint y: 504, endPoint x: 490, endPoint y: 539, distance: 150.8
click at [470, 529] on icon "Created with Highstock 6.2.0 Stack Our price [DOMAIN_NAME] [DOMAIN_NAME] median…" at bounding box center [415, 420] width 700 height 323
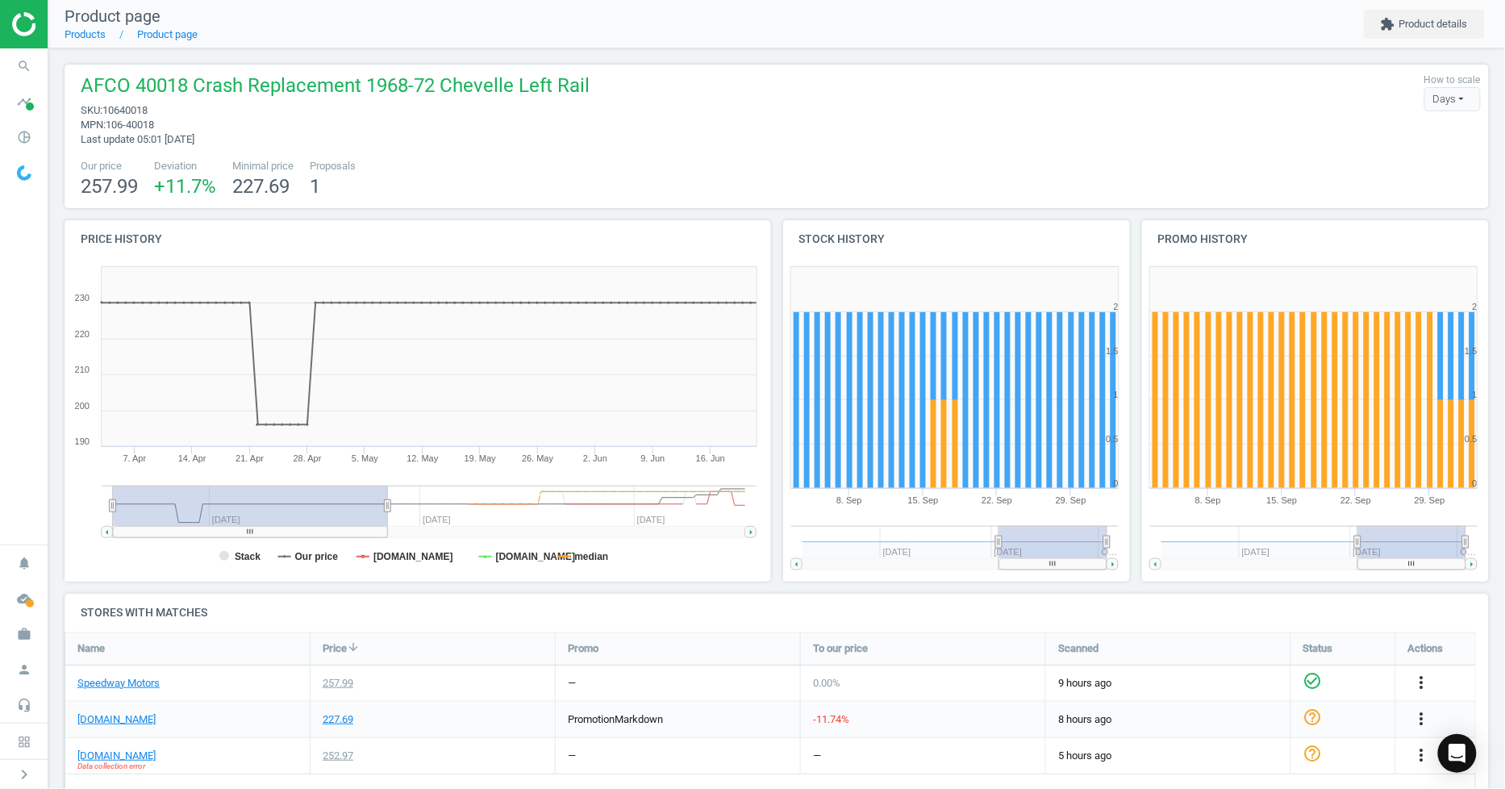
drag, startPoint x: 582, startPoint y: 501, endPoint x: 82, endPoint y: 516, distance: 500.1
click at [82, 516] on icon "Created with Highstock 6.2.0 Stack Our price [DOMAIN_NAME] [DOMAIN_NAME] median…" at bounding box center [415, 420] width 700 height 323
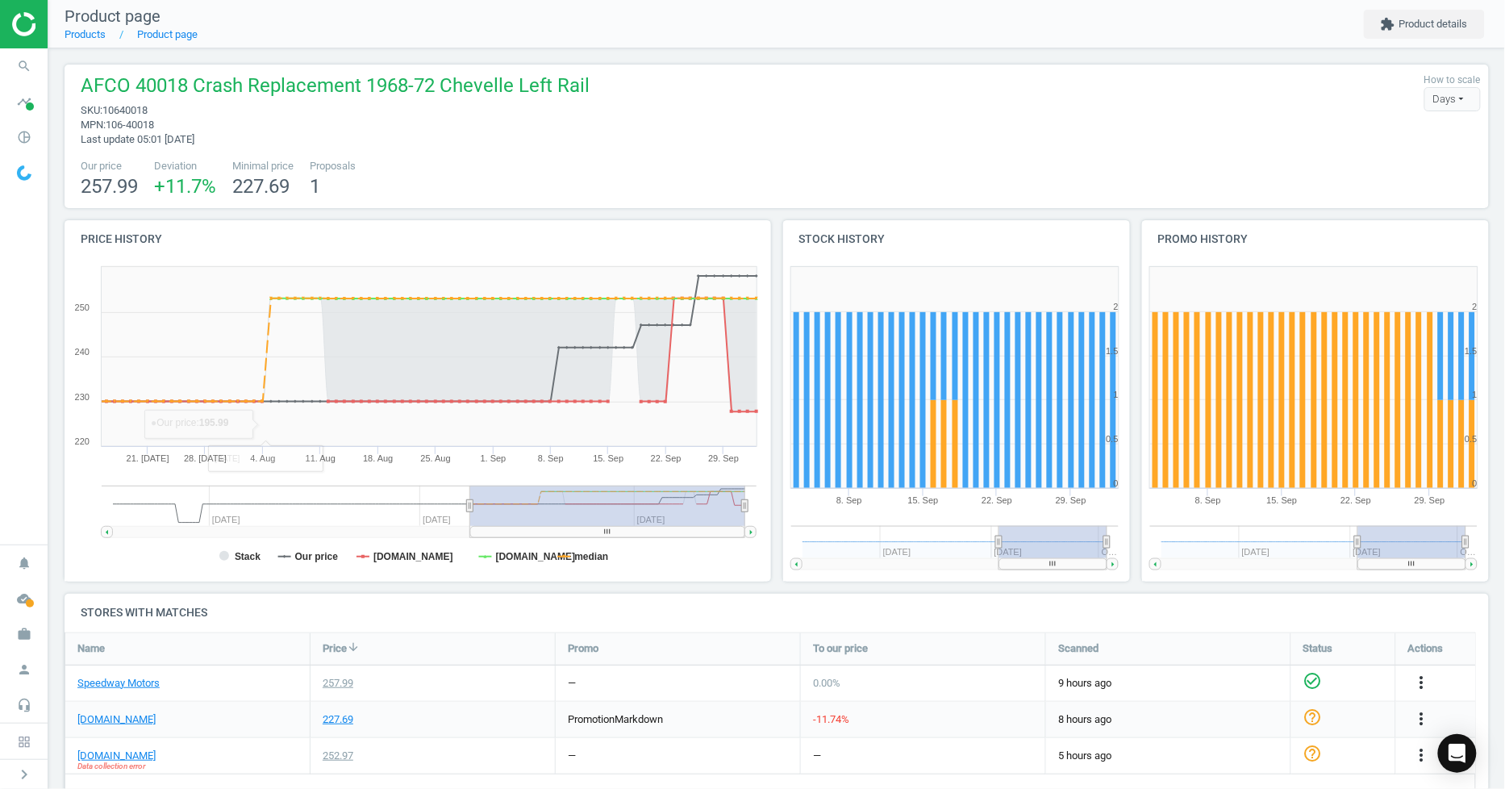
drag, startPoint x: 222, startPoint y: 520, endPoint x: 1012, endPoint y: 504, distance: 790.3
click at [909, 532] on div "Price history Created with Highstock 6.2.0 Stack Our price [DOMAIN_NAME] [DOMAI…" at bounding box center [777, 406] width 1436 height 373
click at [0, 73] on span "search" at bounding box center [24, 65] width 48 height 35
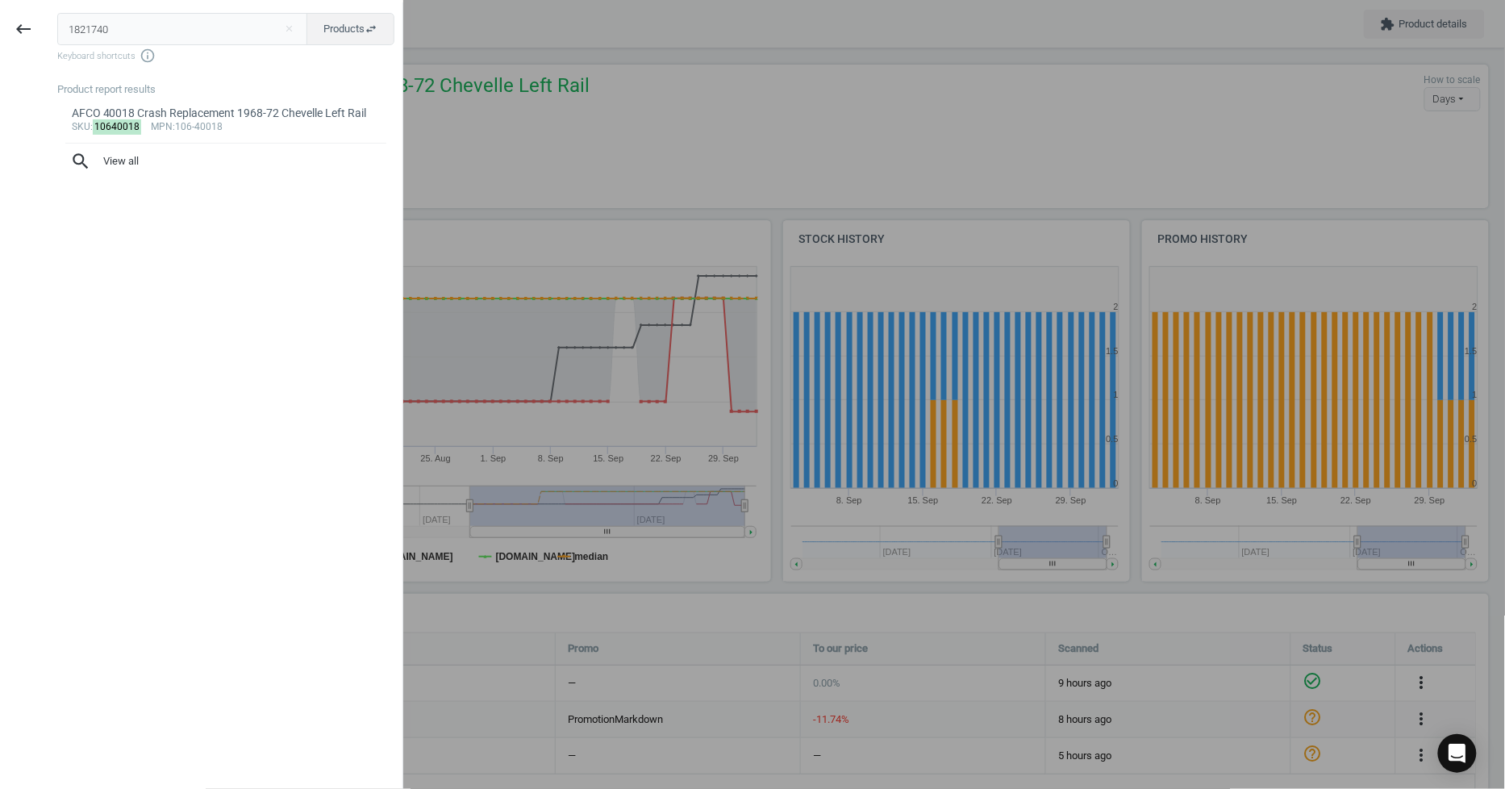
type input "1821740"
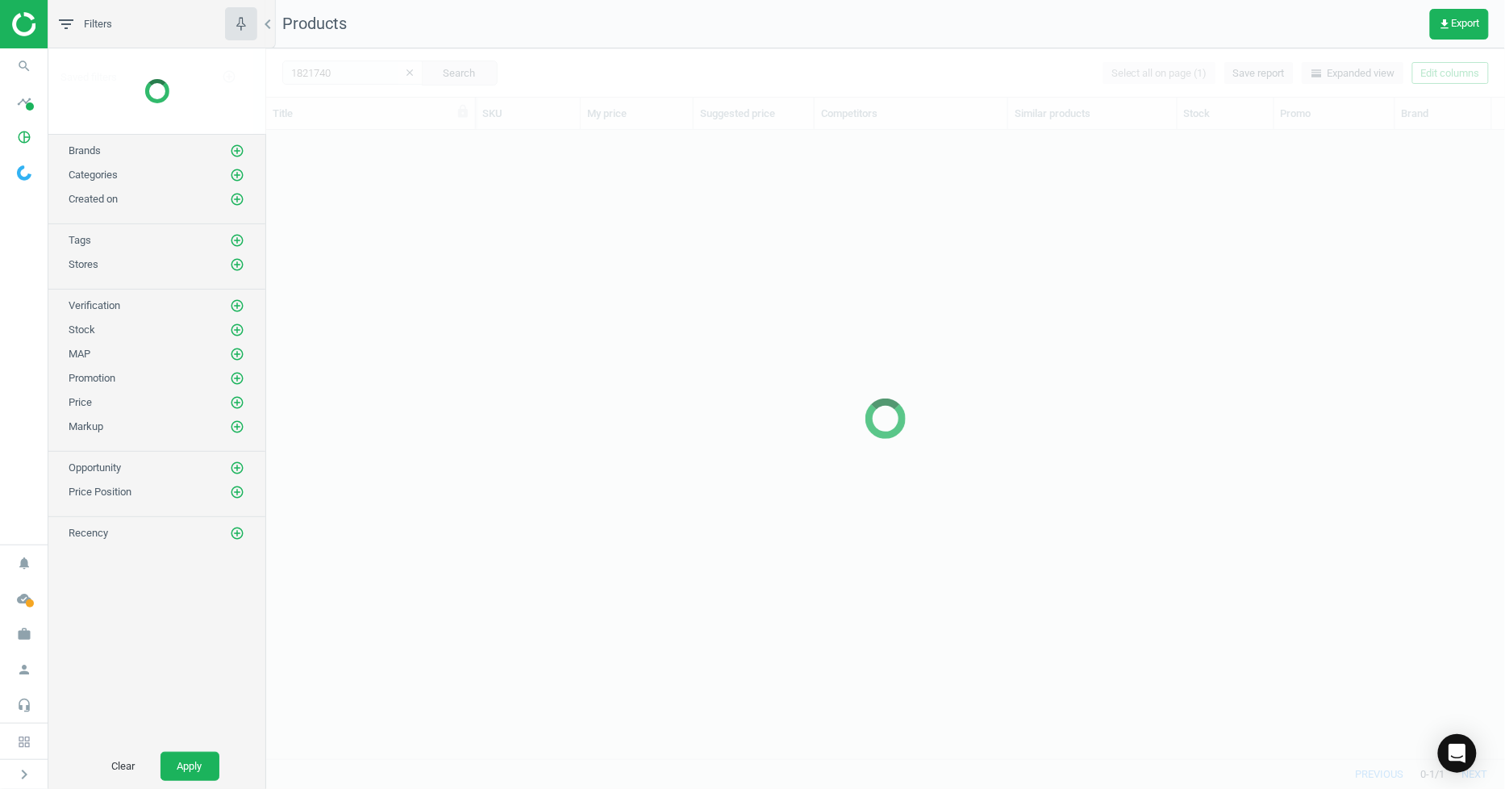
scroll to position [601, 1226]
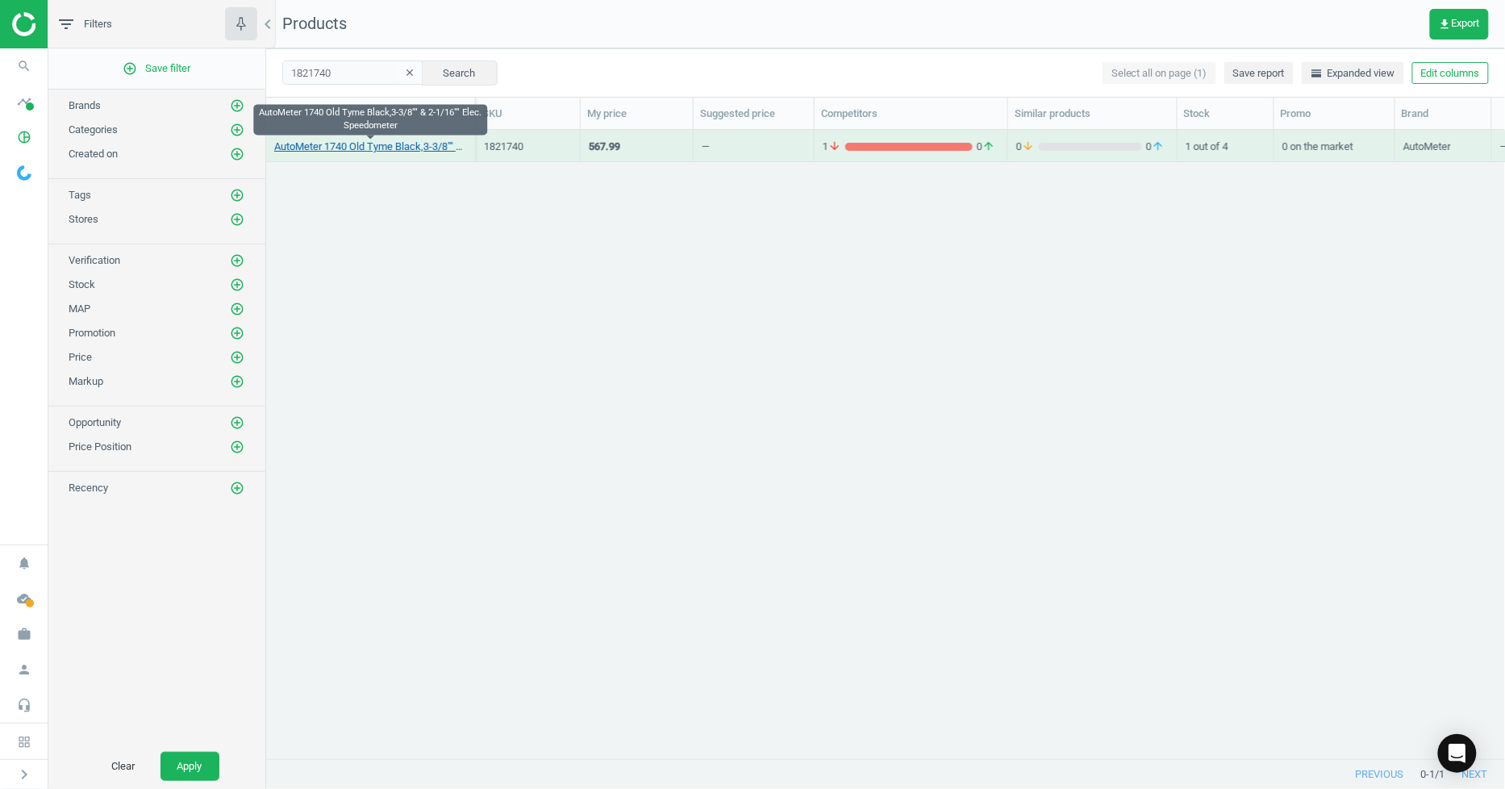
click at [406, 142] on link "AutoMeter 1740 Old Tyme Black,3-3/8"" & 2-1/16"" Elec. Speedometer" at bounding box center [370, 146] width 193 height 15
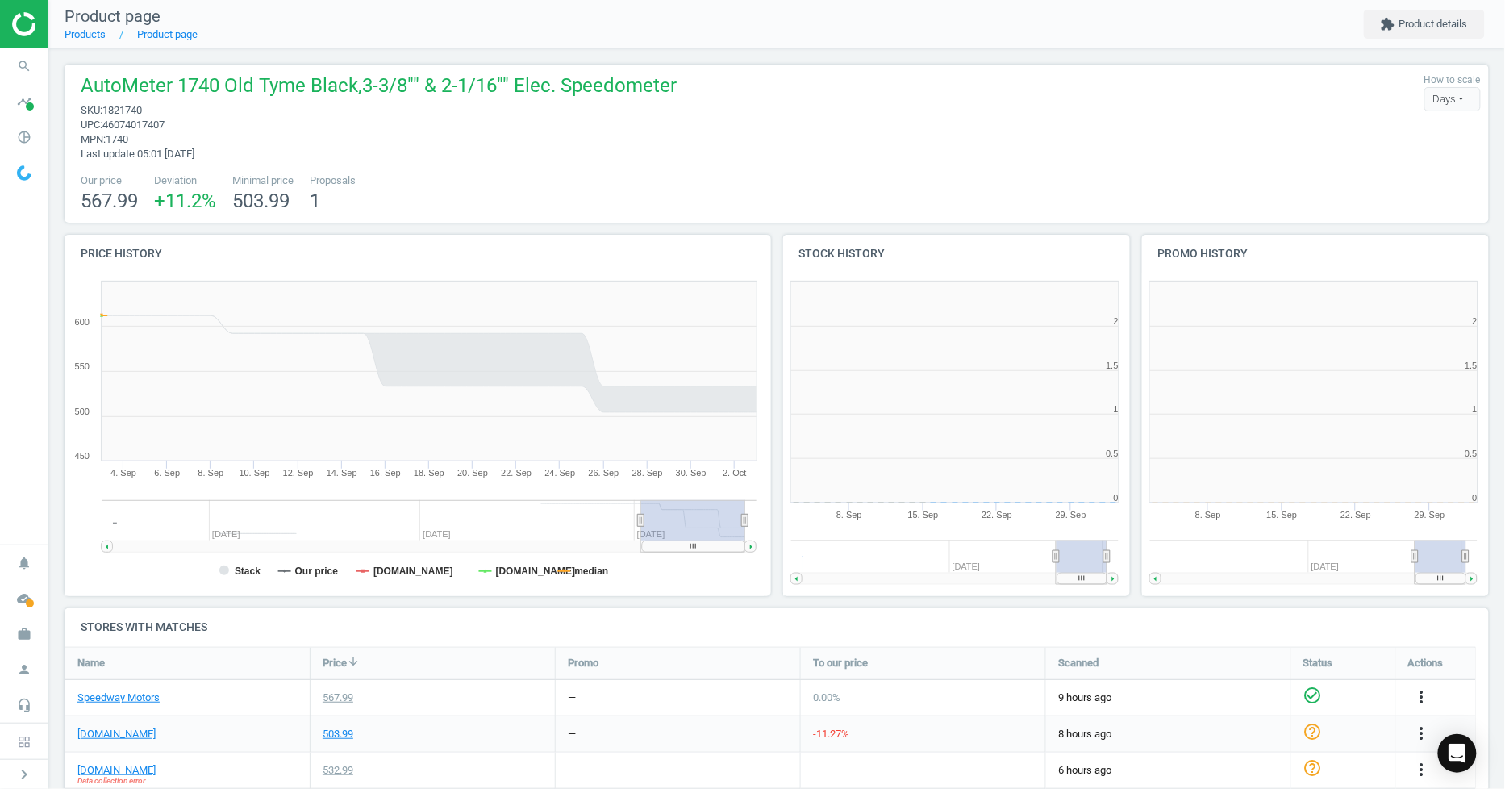
scroll to position [351, 372]
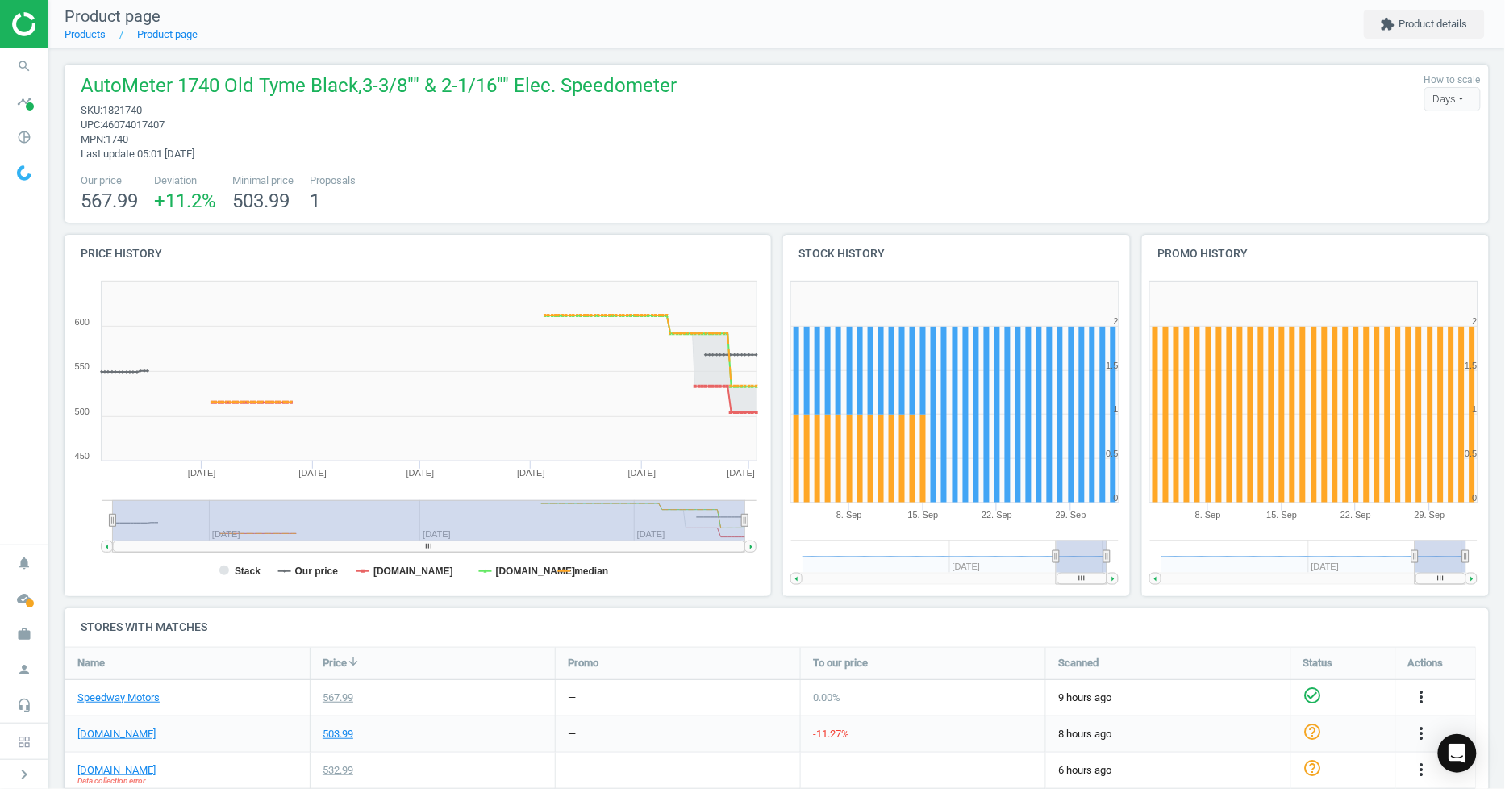
drag, startPoint x: 639, startPoint y: 521, endPoint x: 0, endPoint y: 526, distance: 639.4
click at [0, 527] on section "search Search timeline Data delivery Overview Matches dashboard Matches Rematch…" at bounding box center [752, 394] width 1505 height 789
drag, startPoint x: 614, startPoint y: 517, endPoint x: 678, endPoint y: 522, distance: 64.7
click at [678, 522] on rect at bounding box center [429, 520] width 632 height 40
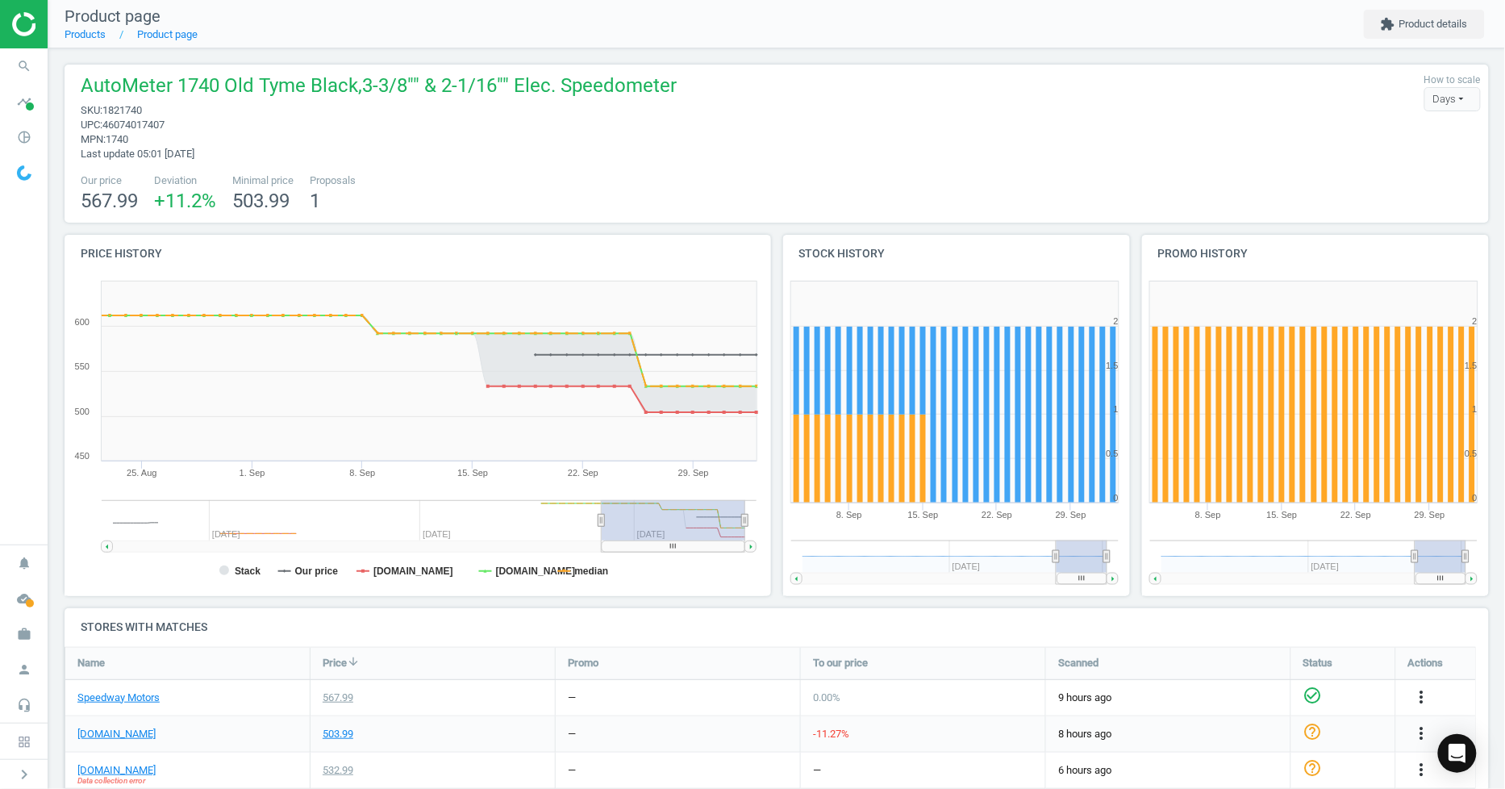
drag, startPoint x: 114, startPoint y: 526, endPoint x: 601, endPoint y: 521, distance: 487.8
click at [601, 521] on icon at bounding box center [600, 520] width 6 height 12
